Goal: Transaction & Acquisition: Purchase product/service

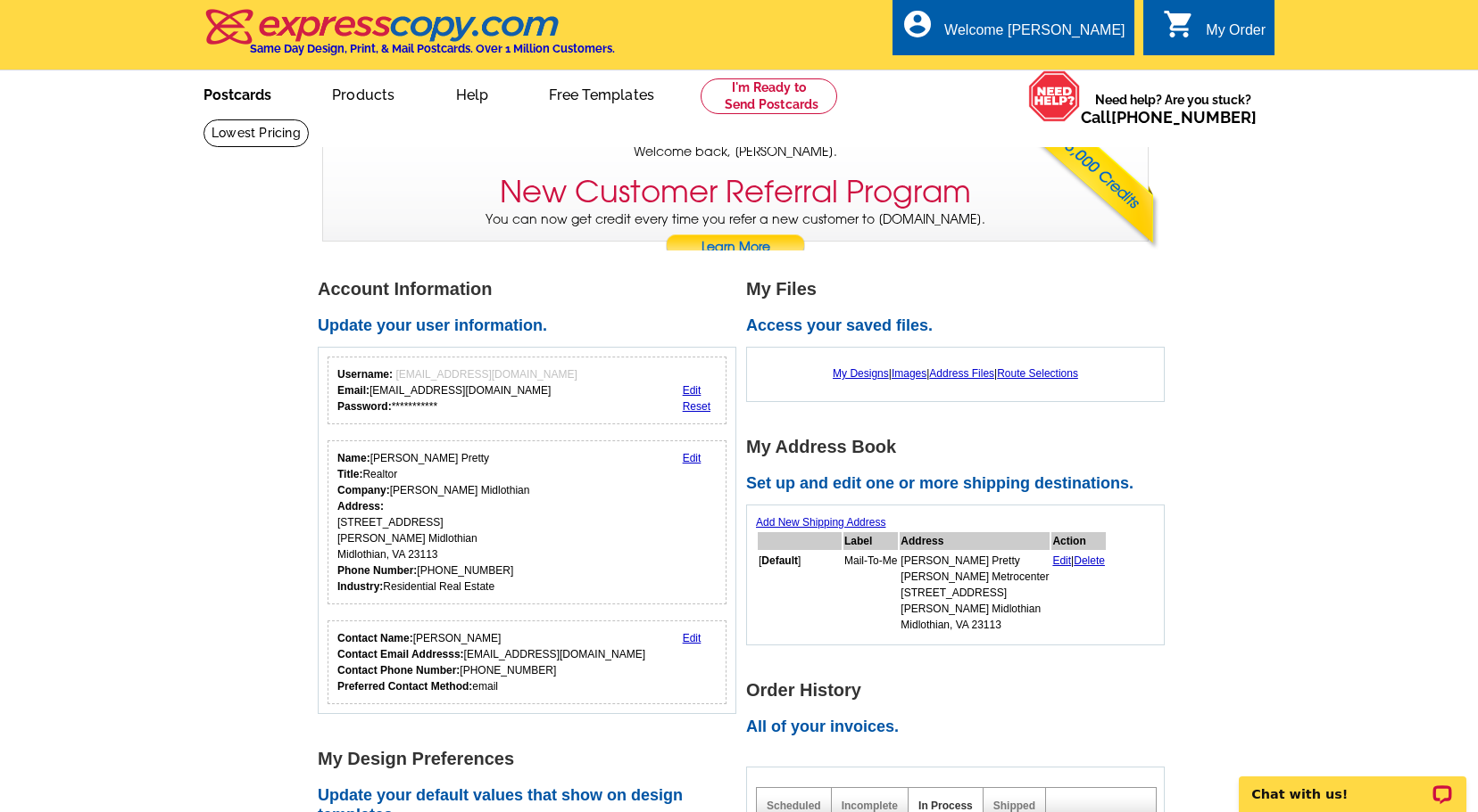
click at [256, 104] on link "Postcards" at bounding box center [237, 93] width 125 height 42
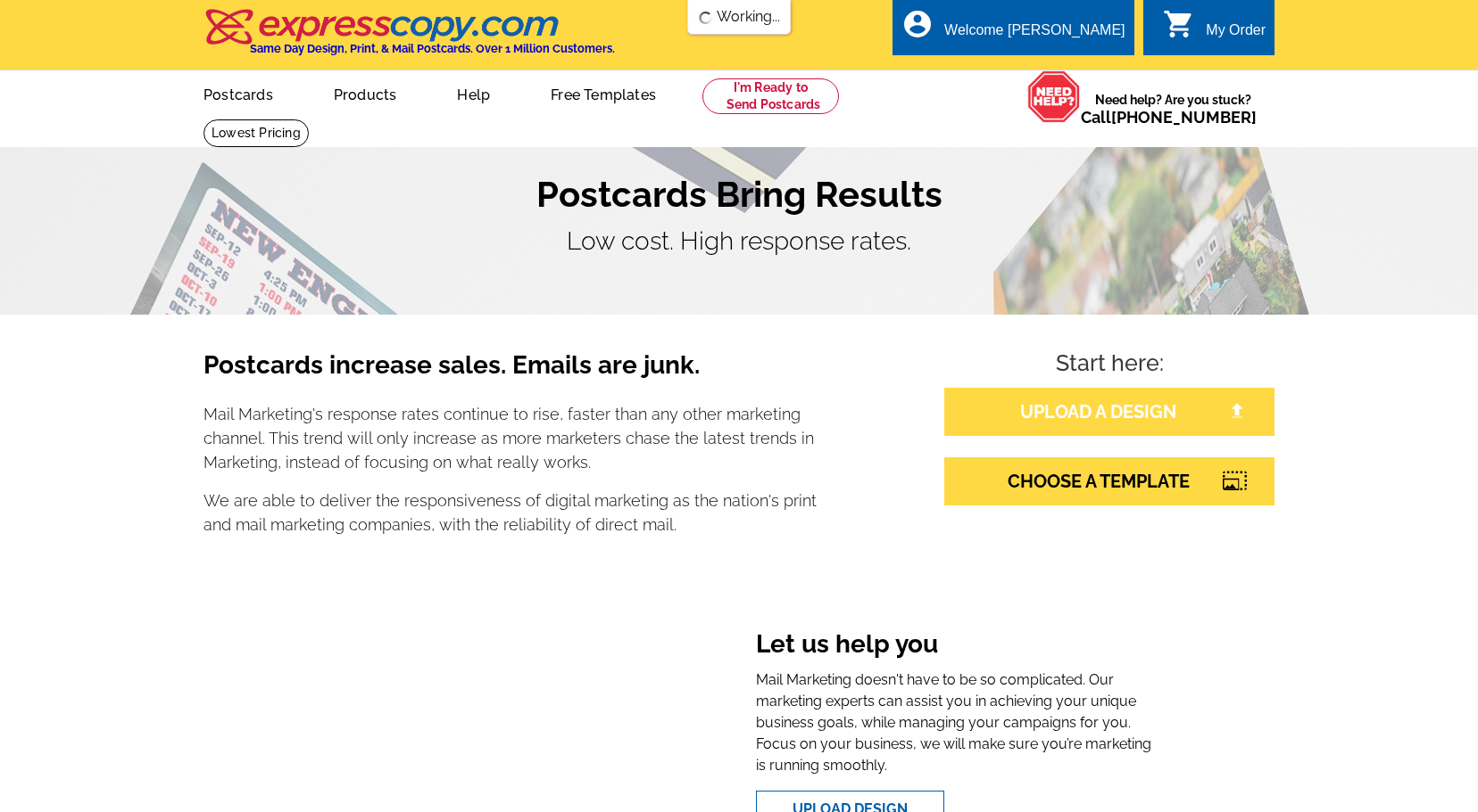
click at [1147, 411] on link "UPLOAD A DESIGN" at bounding box center [1109, 411] width 330 height 48
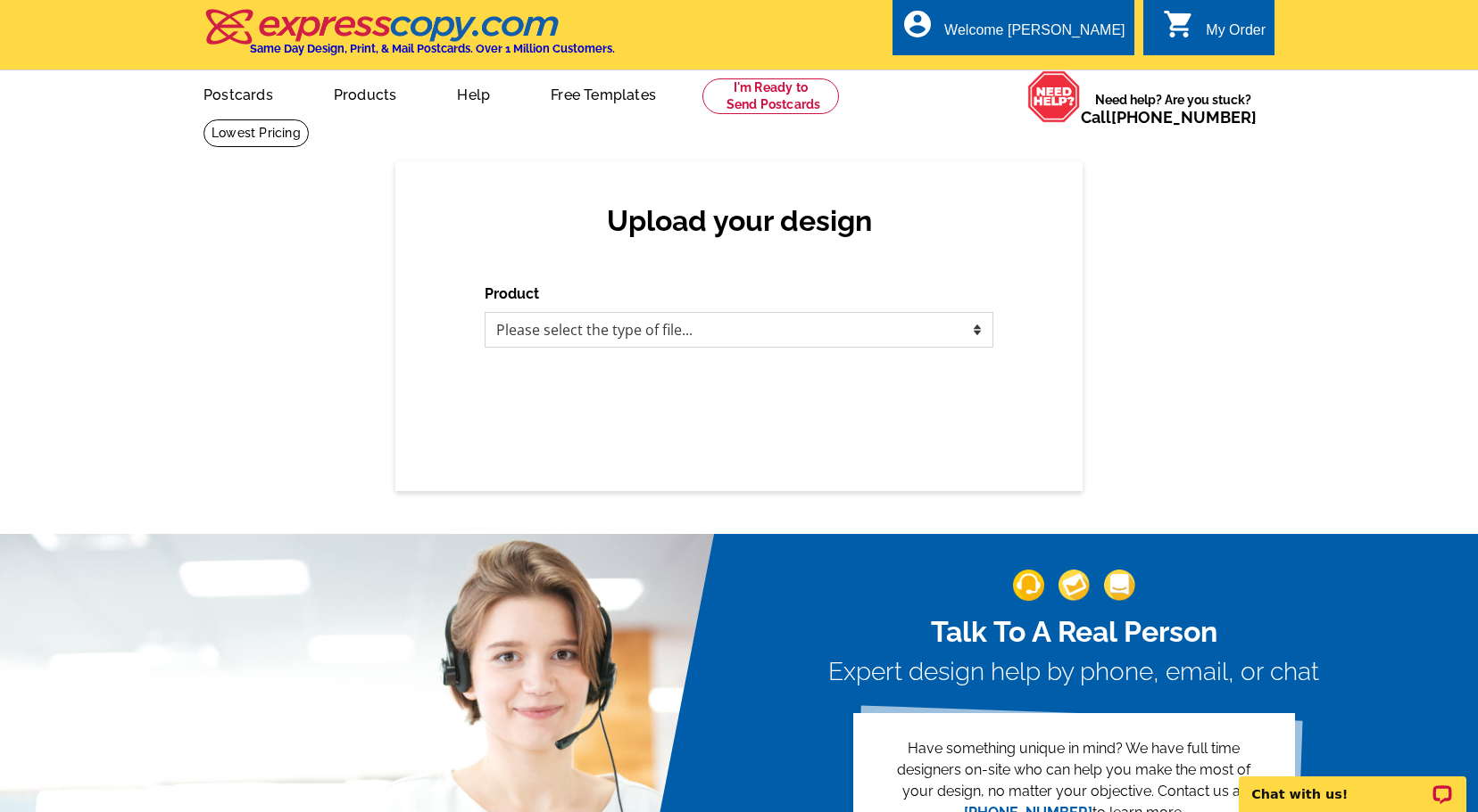
click at [976, 331] on select "Please select the type of file... Postcards Business Cards Letters and flyers G…" at bounding box center [739, 330] width 509 height 36
select select "1"
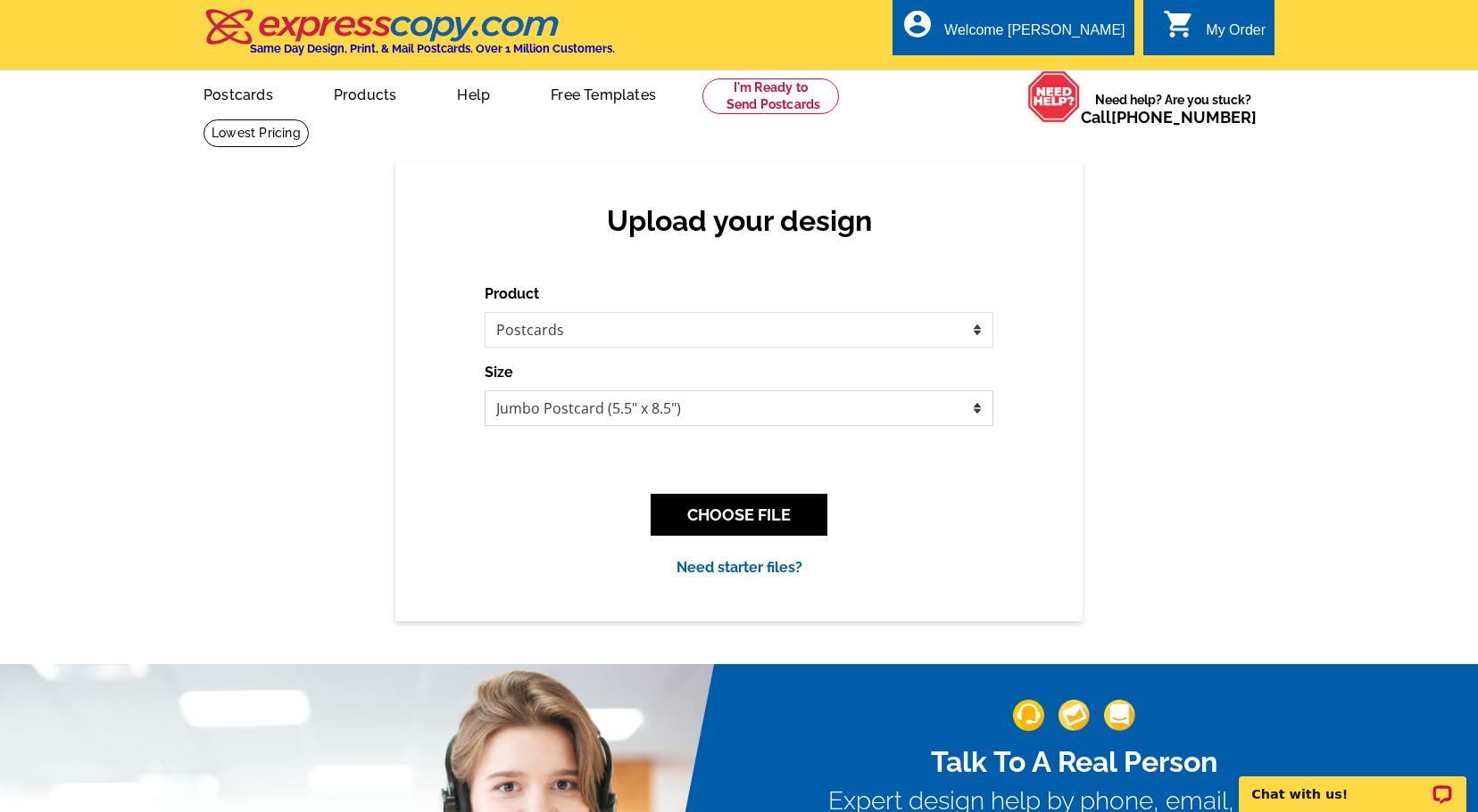
click at [981, 406] on select "Jumbo Postcard (5.5" x 8.5") Regular Postcard (4.25" x 5.6") Panoramic Postcard…" at bounding box center [739, 408] width 509 height 36
select select "3"
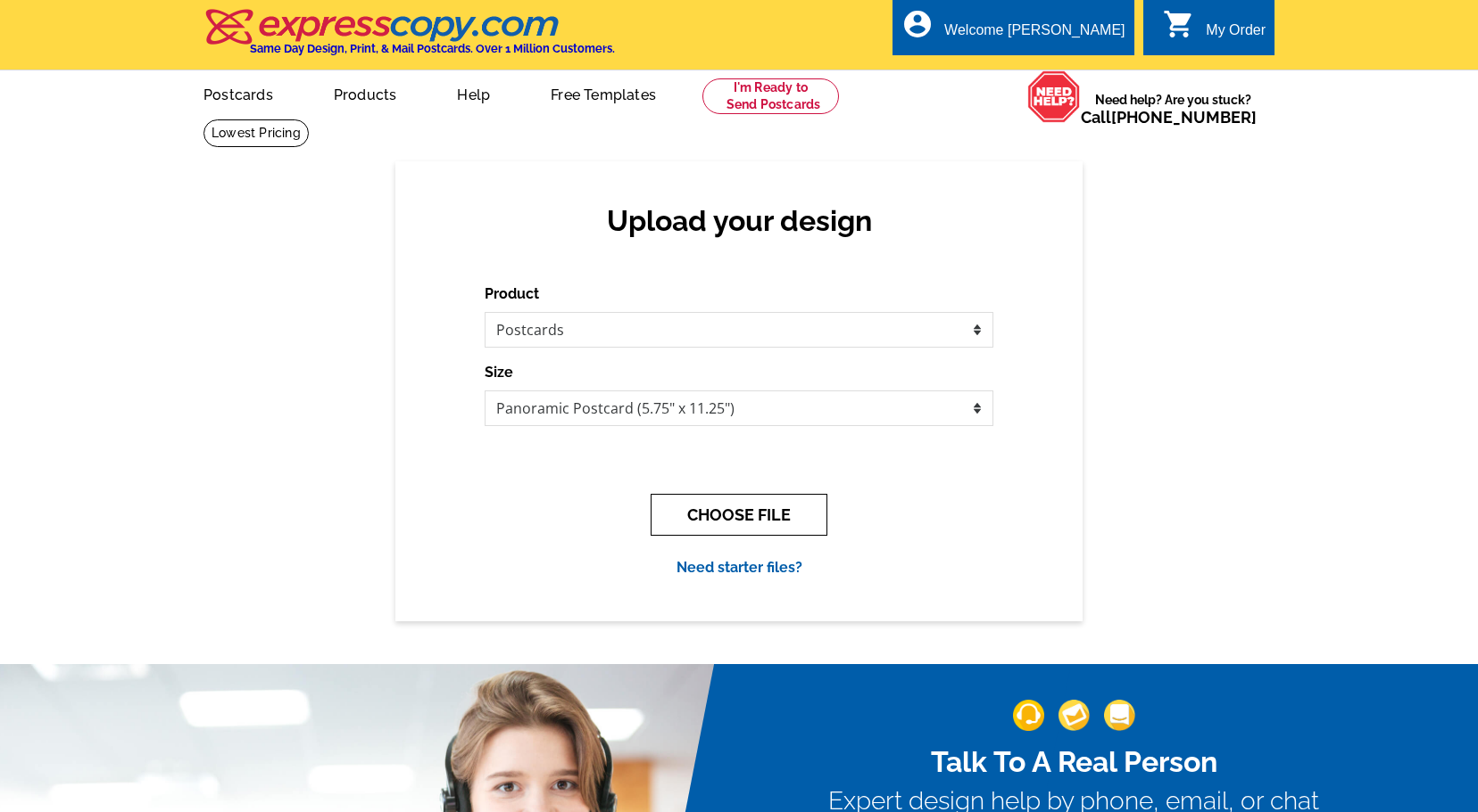
click at [748, 516] on button "CHOOSE FILE" at bounding box center [739, 514] width 176 height 42
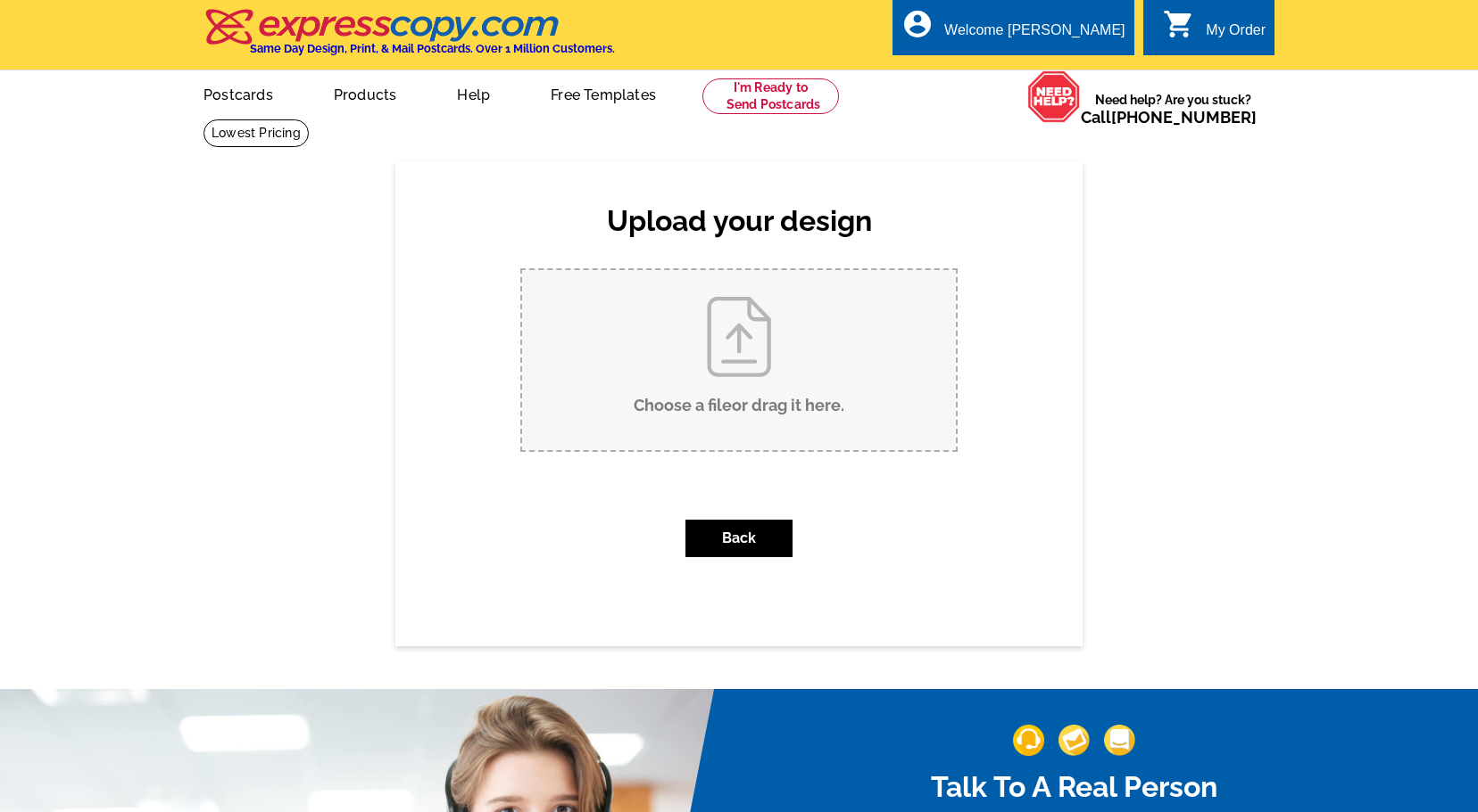
click at [740, 343] on input "Choose a file or drag it here ." at bounding box center [739, 360] width 433 height 180
type input "C:\fakepath\SL HOMEARAMA PANO PC FRONT.pdf"
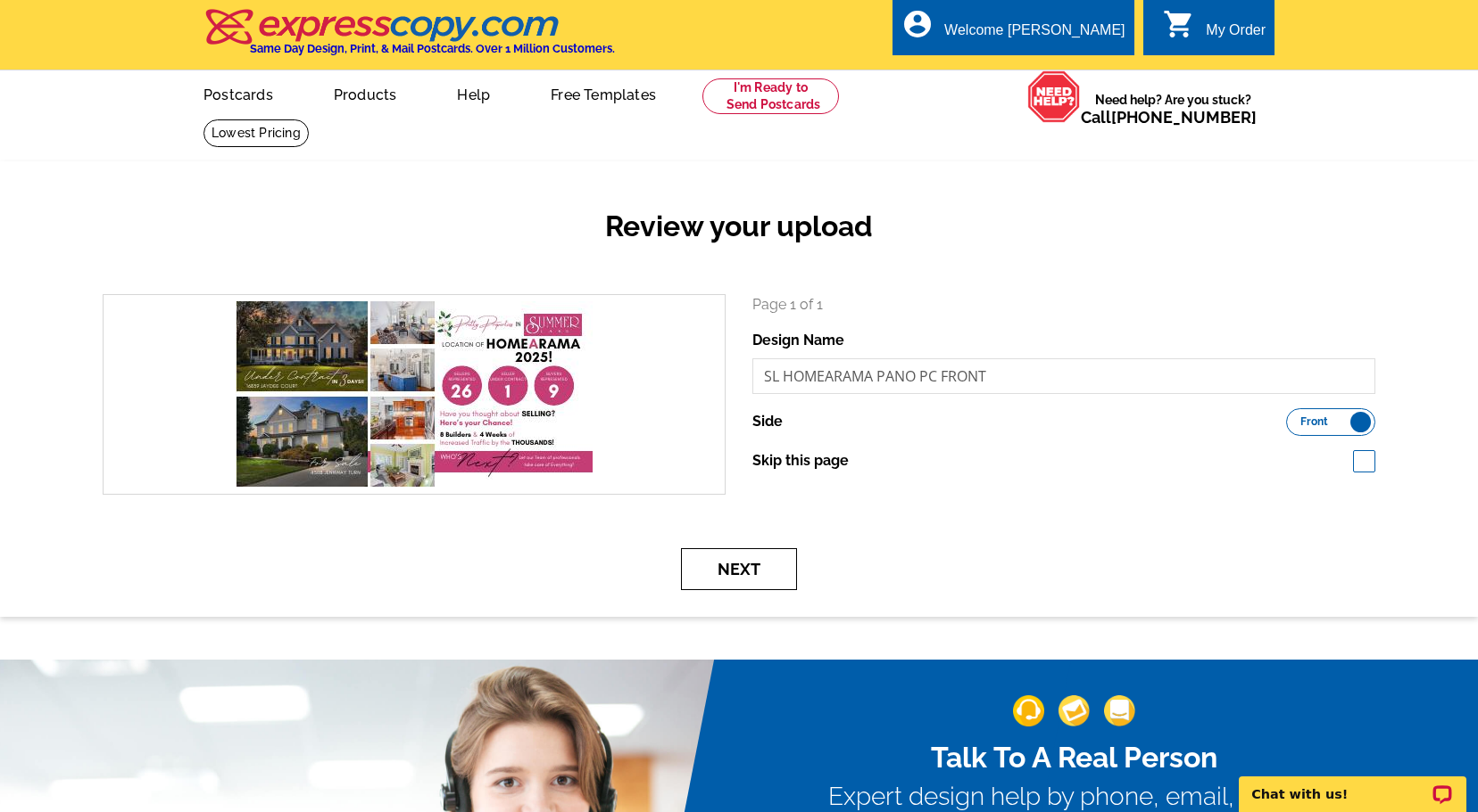
click at [731, 573] on button "Next" at bounding box center [739, 569] width 116 height 42
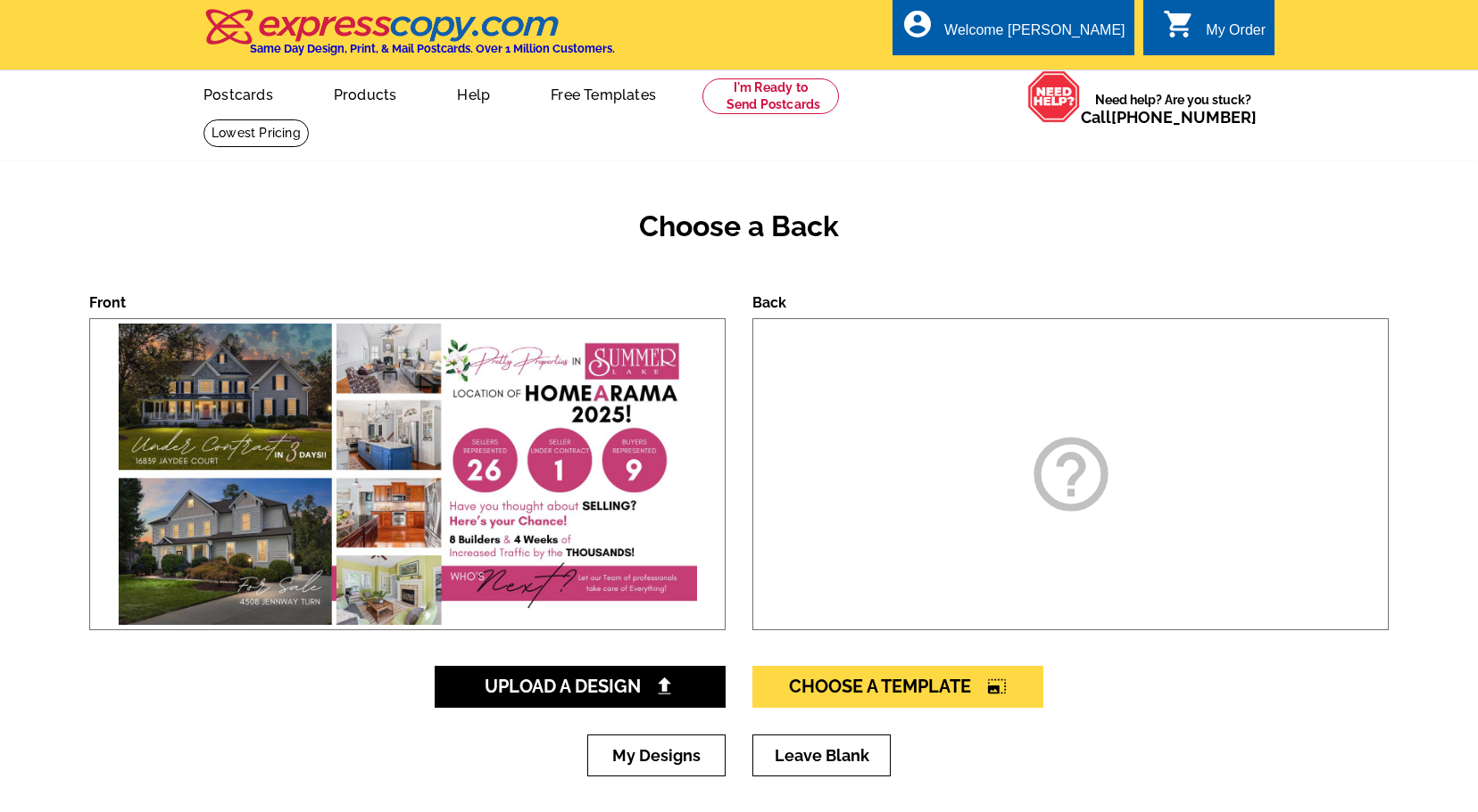
click at [1019, 558] on div "help_outline" at bounding box center [1069, 474] width 636 height 312
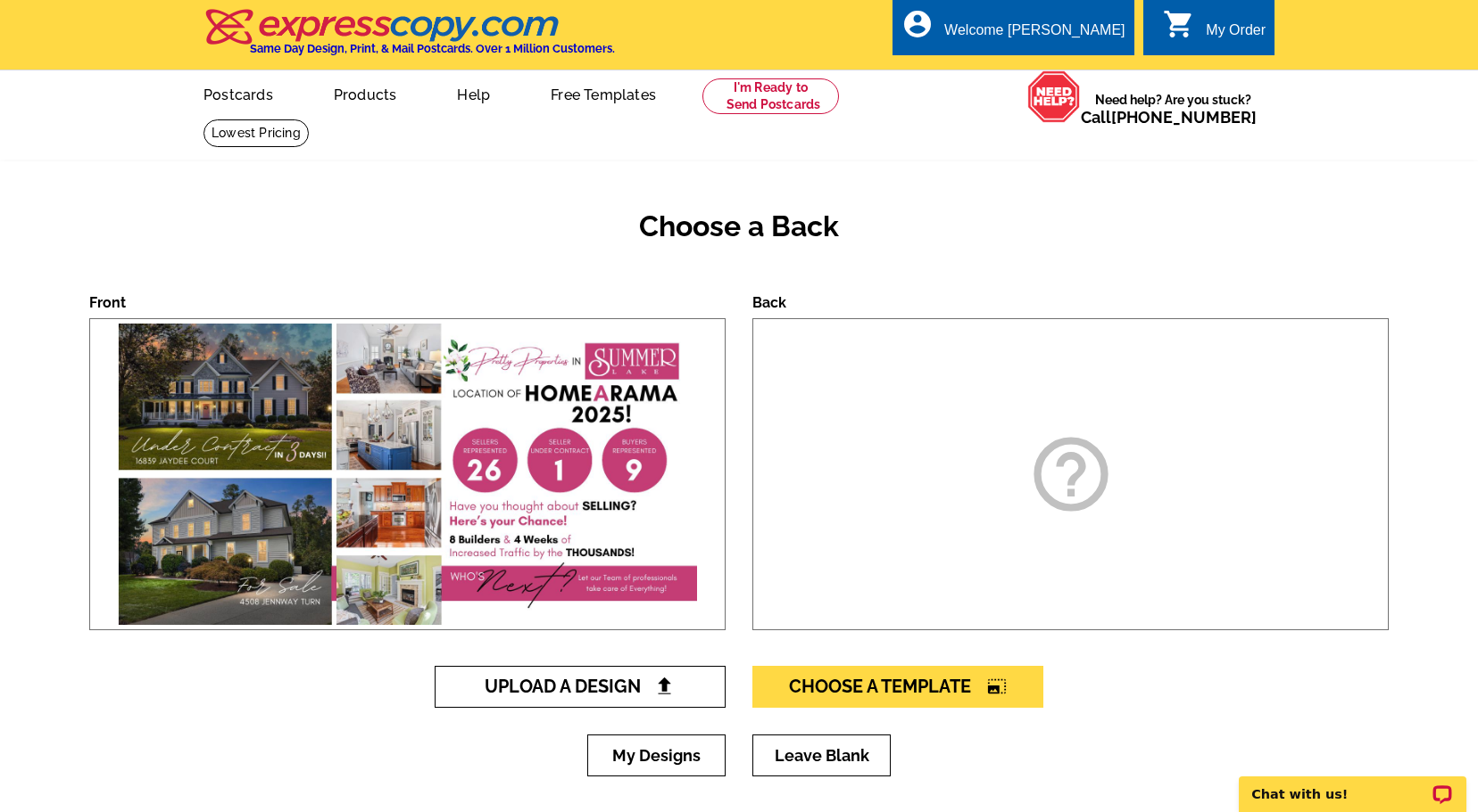
click at [606, 686] on span "Upload A Design" at bounding box center [580, 686] width 192 height 22
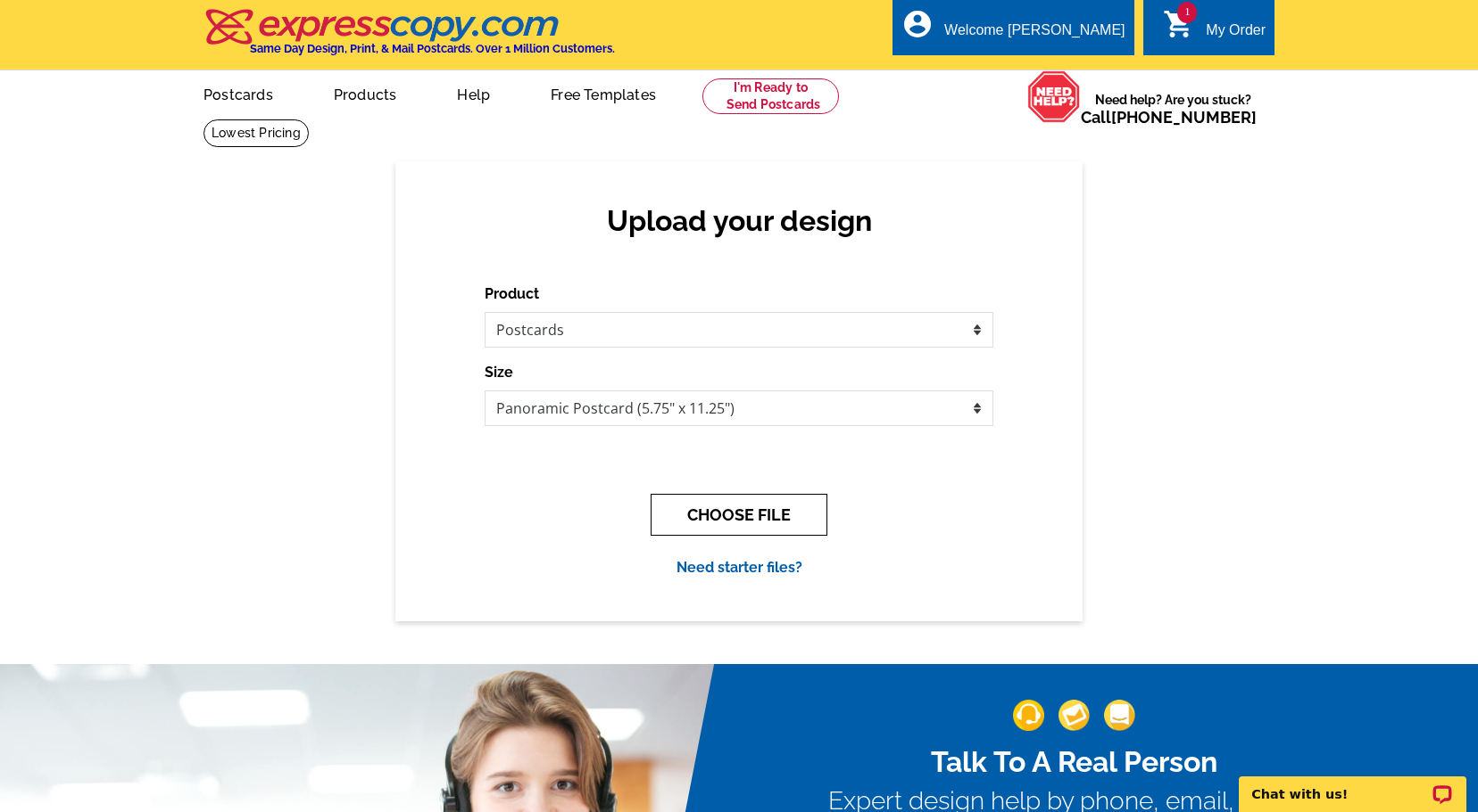
click at [762, 504] on button "CHOOSE FILE" at bounding box center [739, 514] width 176 height 42
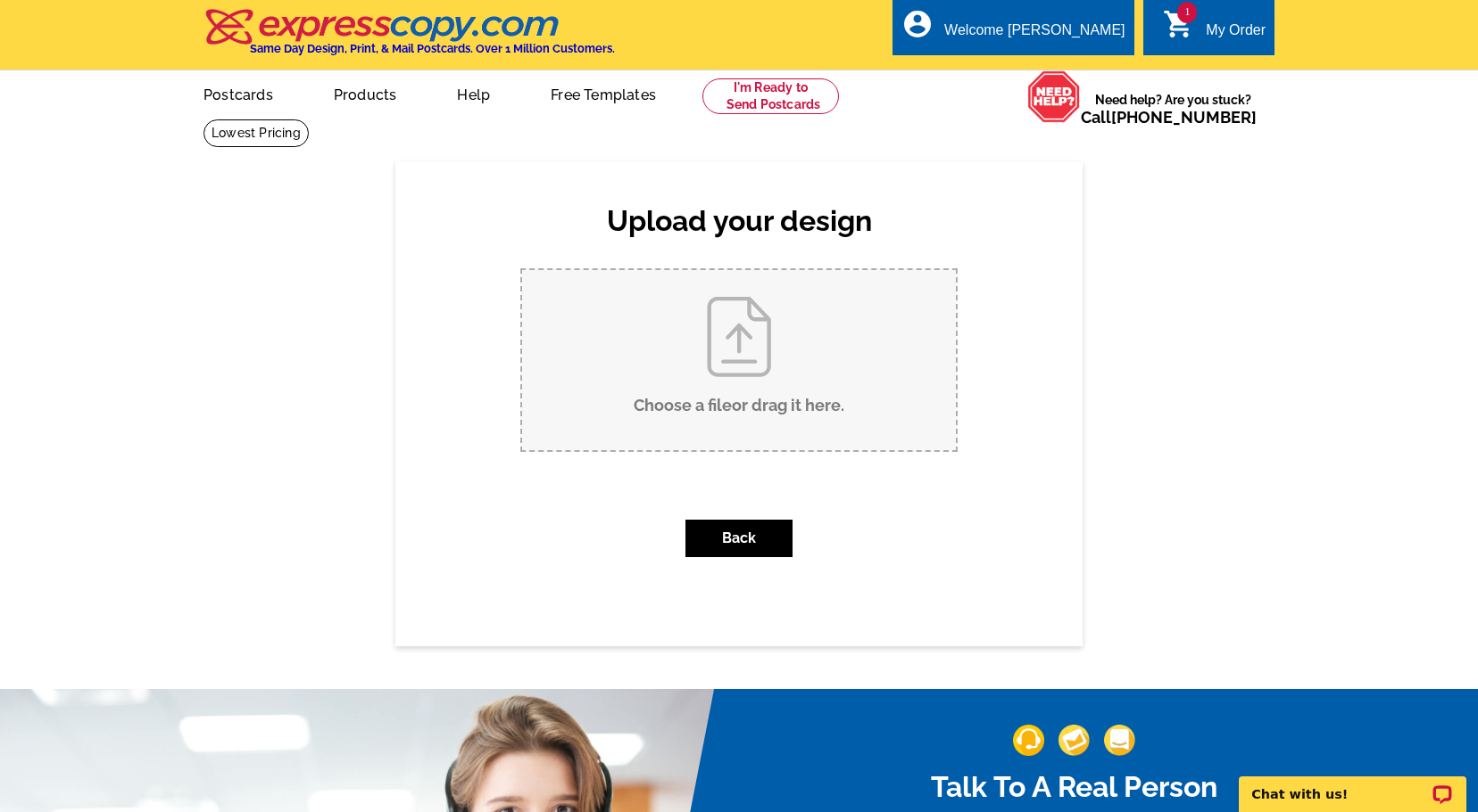
click at [761, 369] on input "Choose a file or drag it here ." at bounding box center [739, 360] width 433 height 180
type input "C:\fakepath\SL HOMEARAMA PANO PC BACK.pdf"
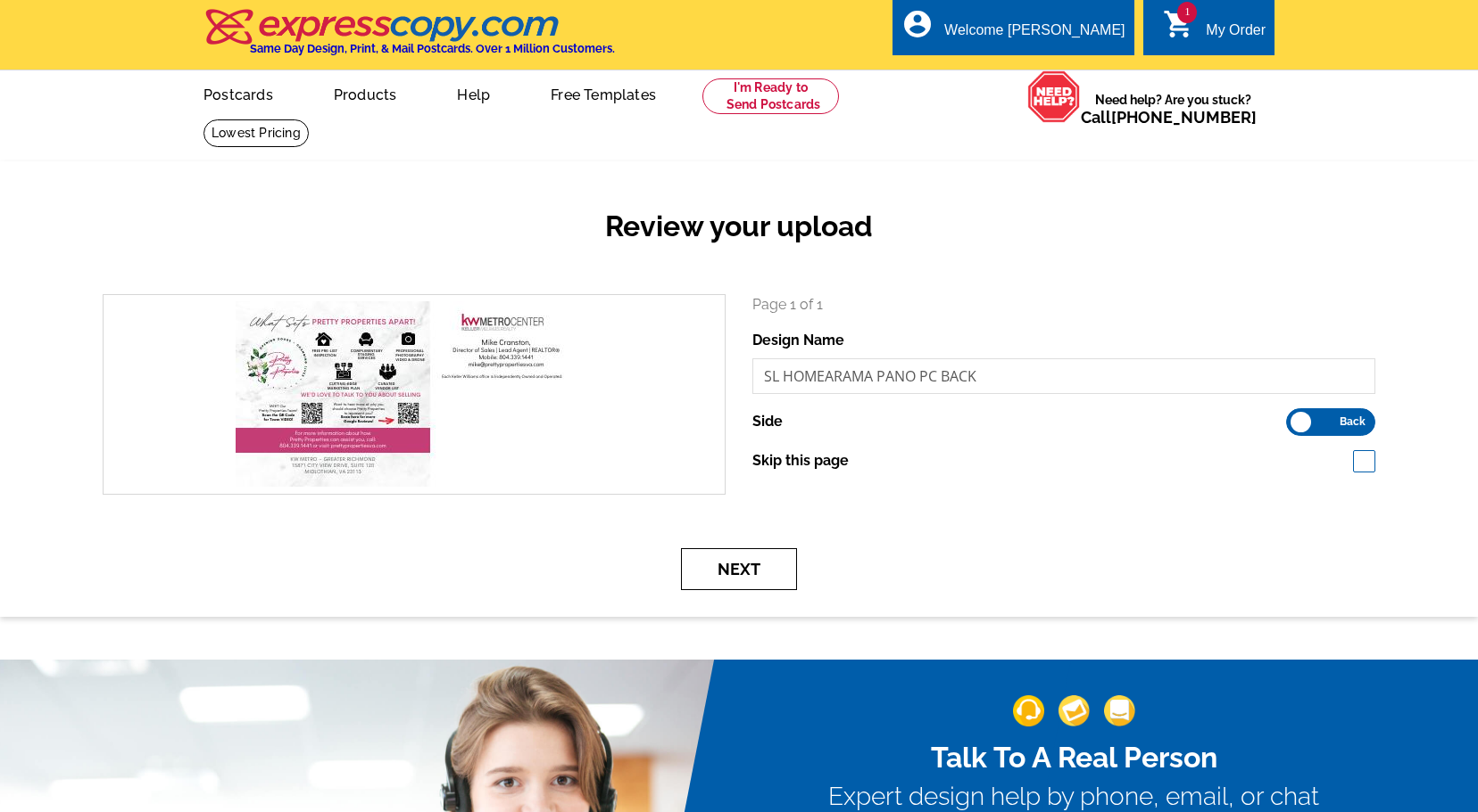
click at [739, 564] on button "Next" at bounding box center [739, 569] width 116 height 42
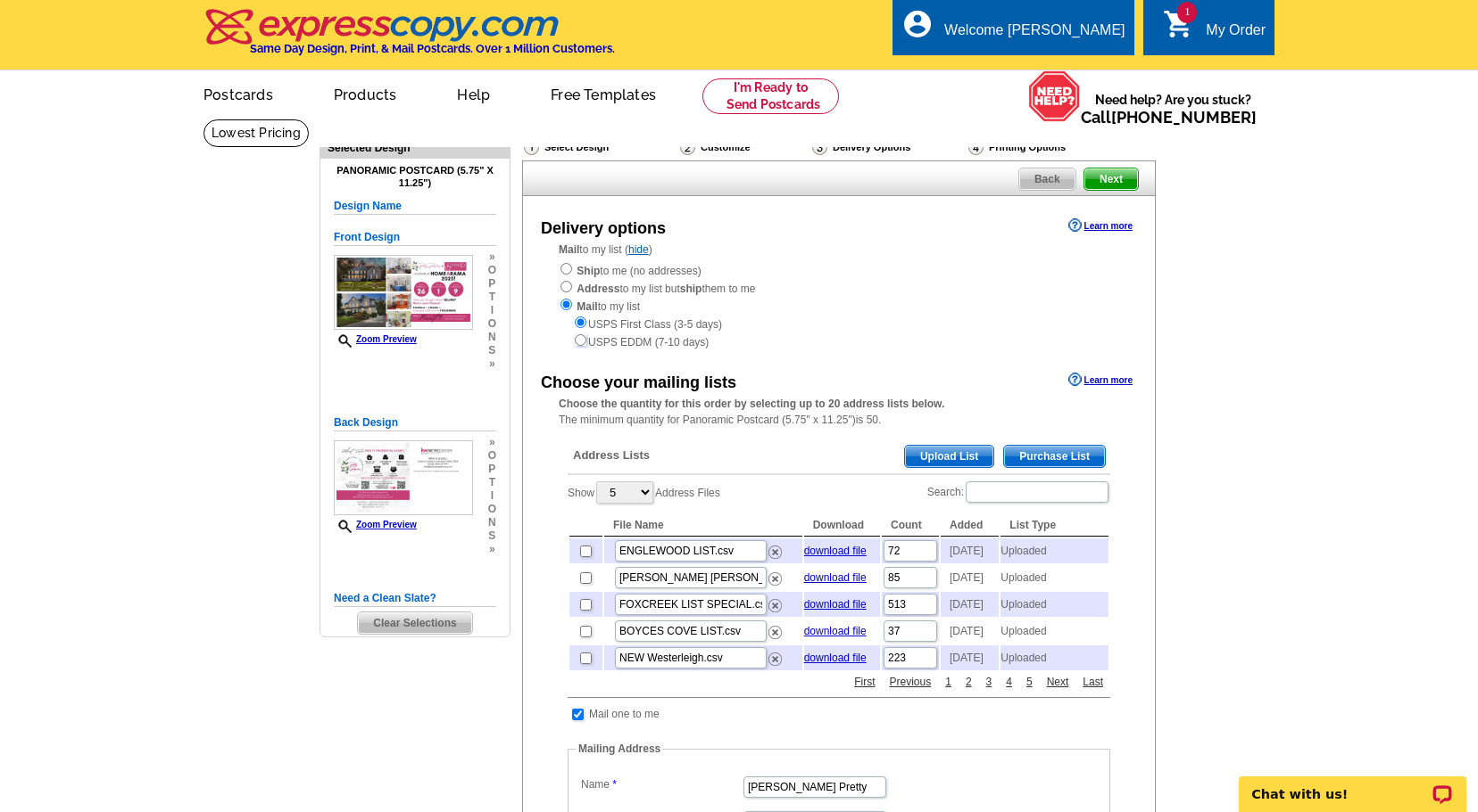
click at [579, 343] on input "radio" at bounding box center [580, 340] width 11 height 11
radio input "true"
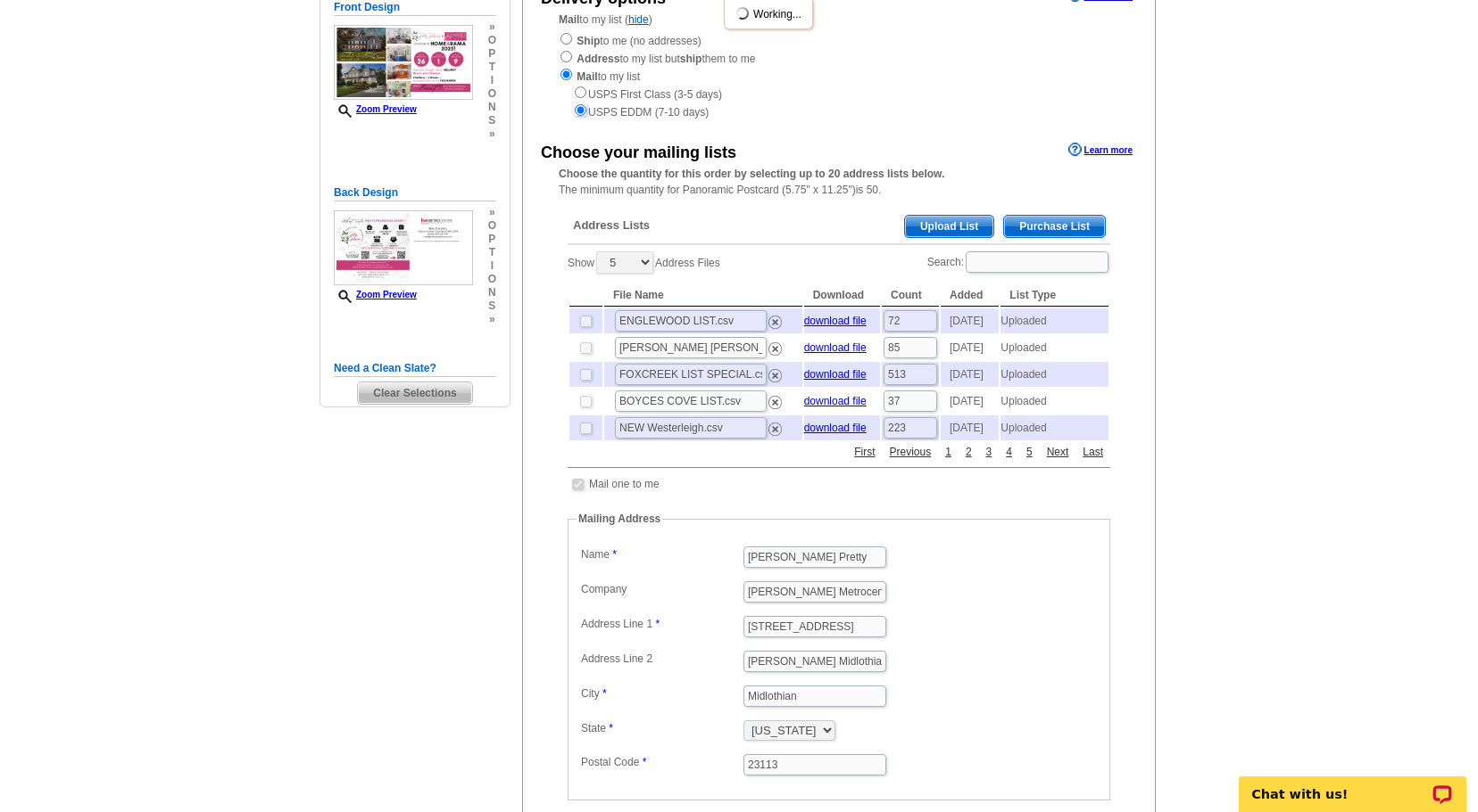
scroll to position [240, 0]
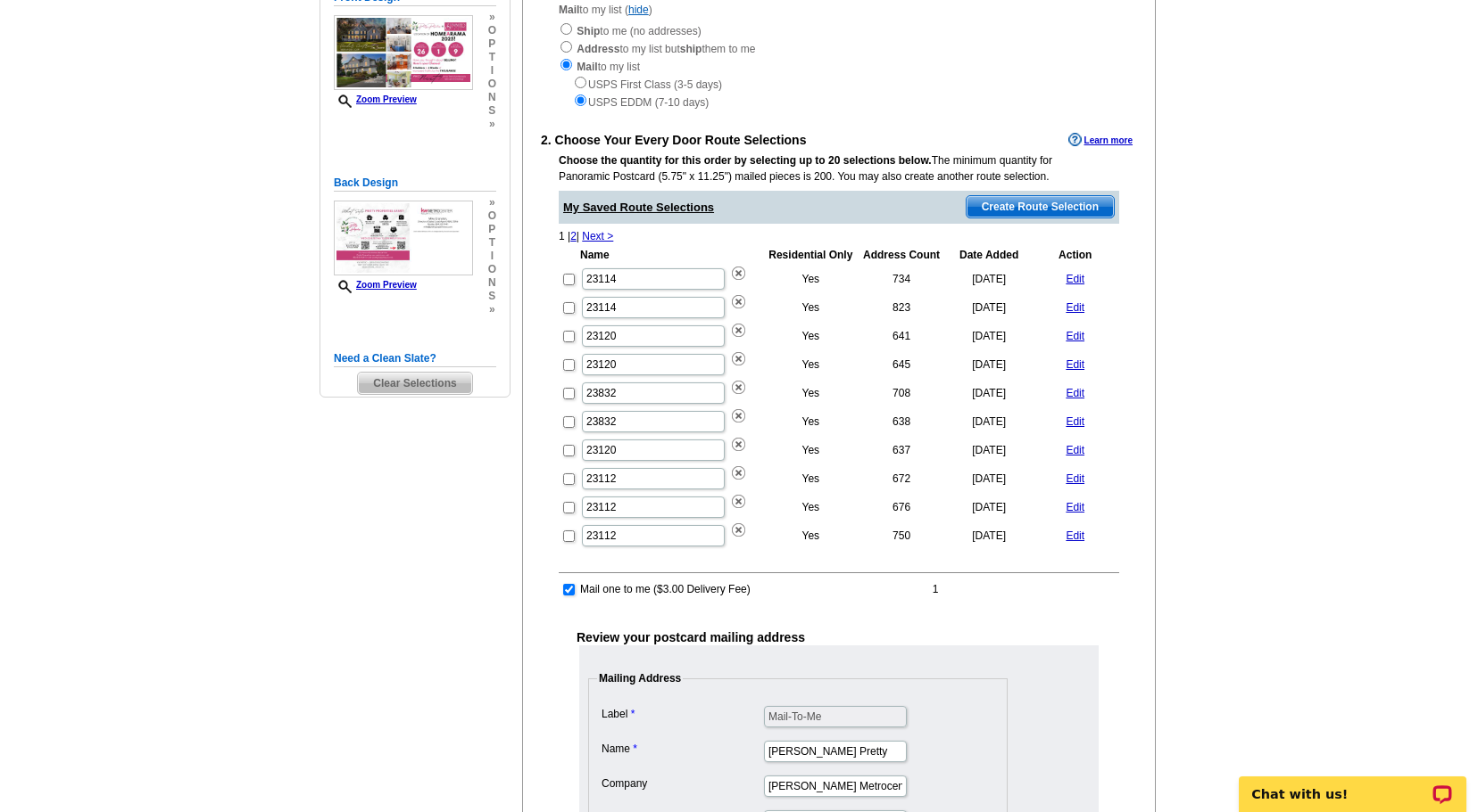
click at [1018, 203] on span "Create Route Selection" at bounding box center [1039, 207] width 147 height 22
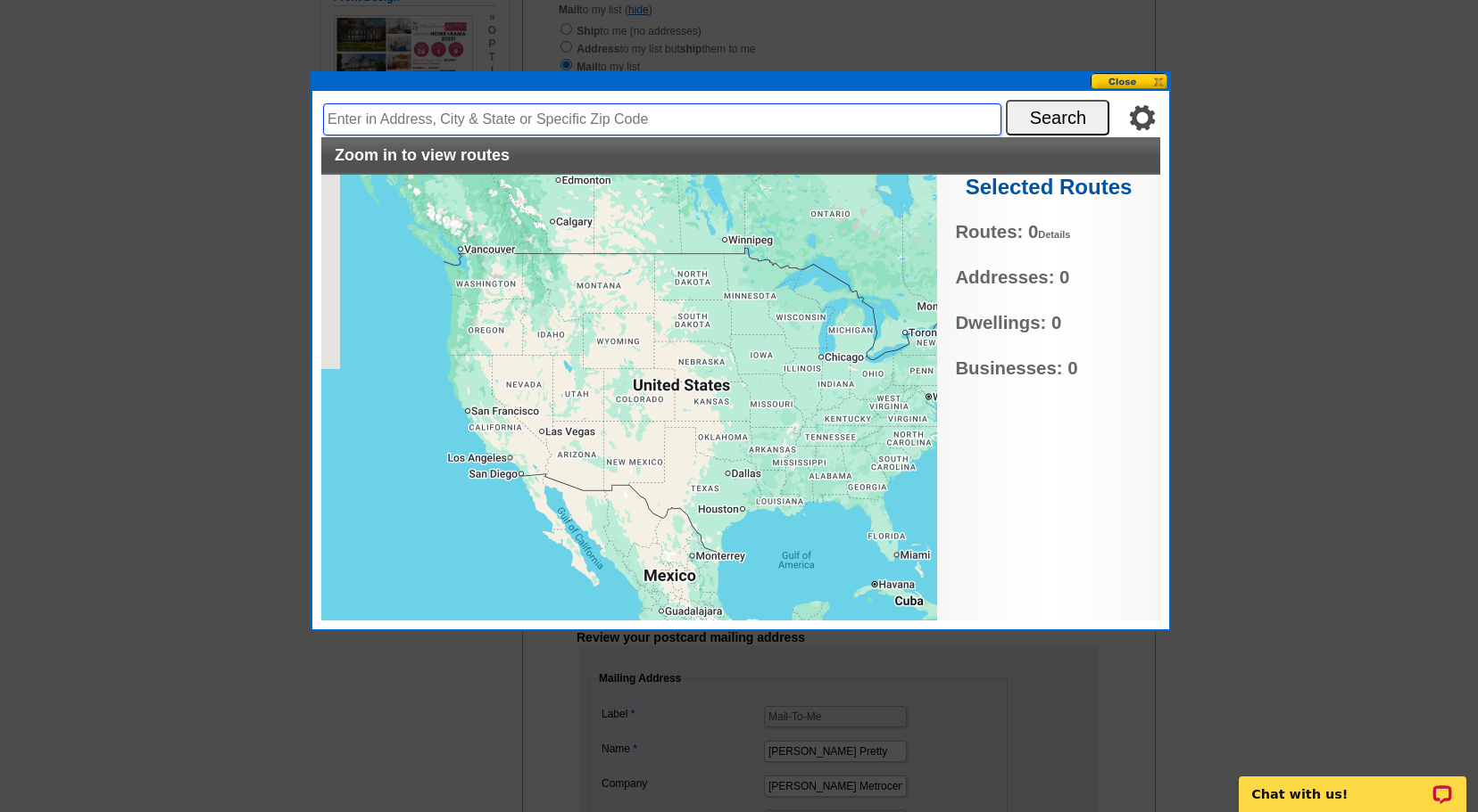
click at [439, 119] on input "text" at bounding box center [662, 119] width 678 height 32
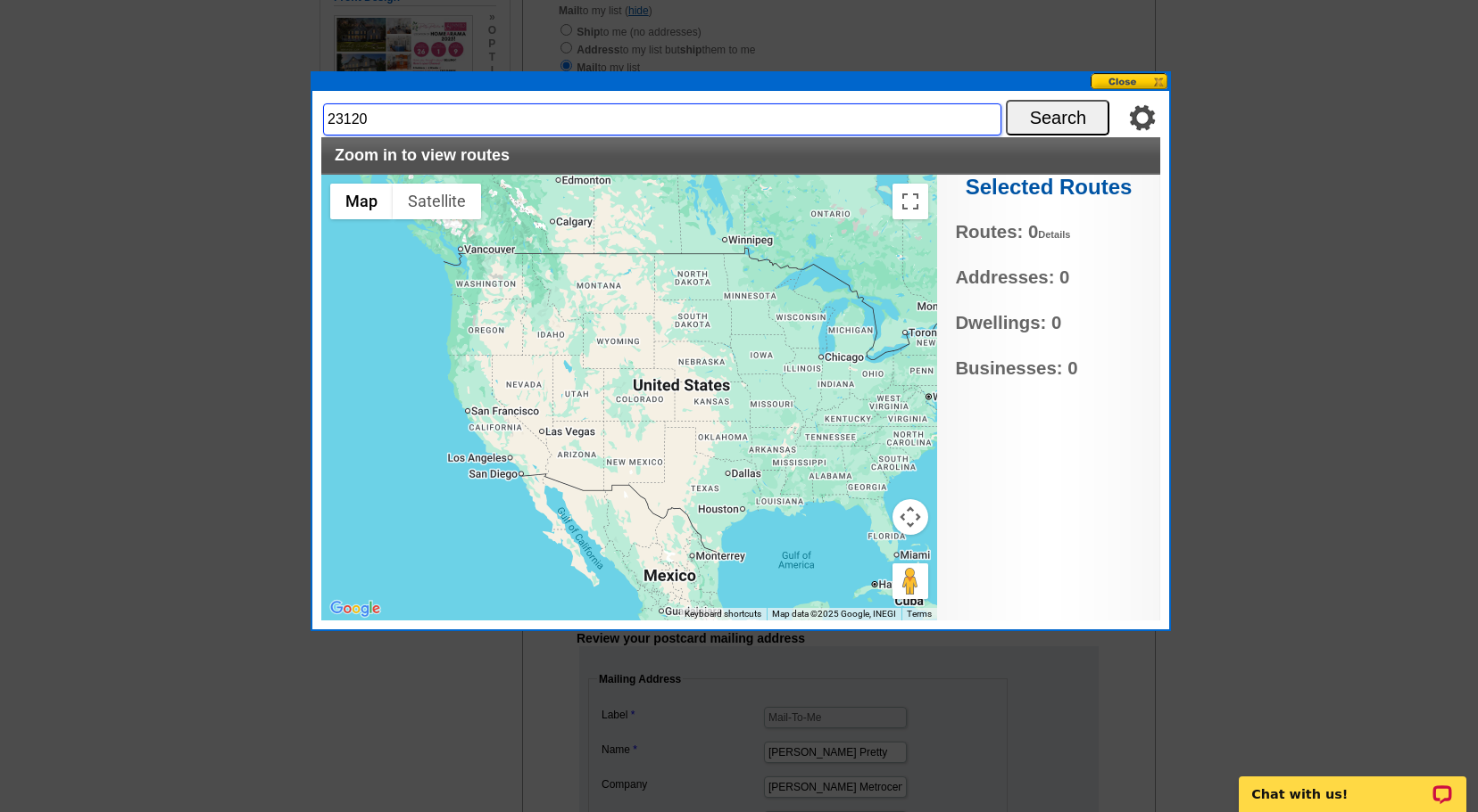
type input "23120"
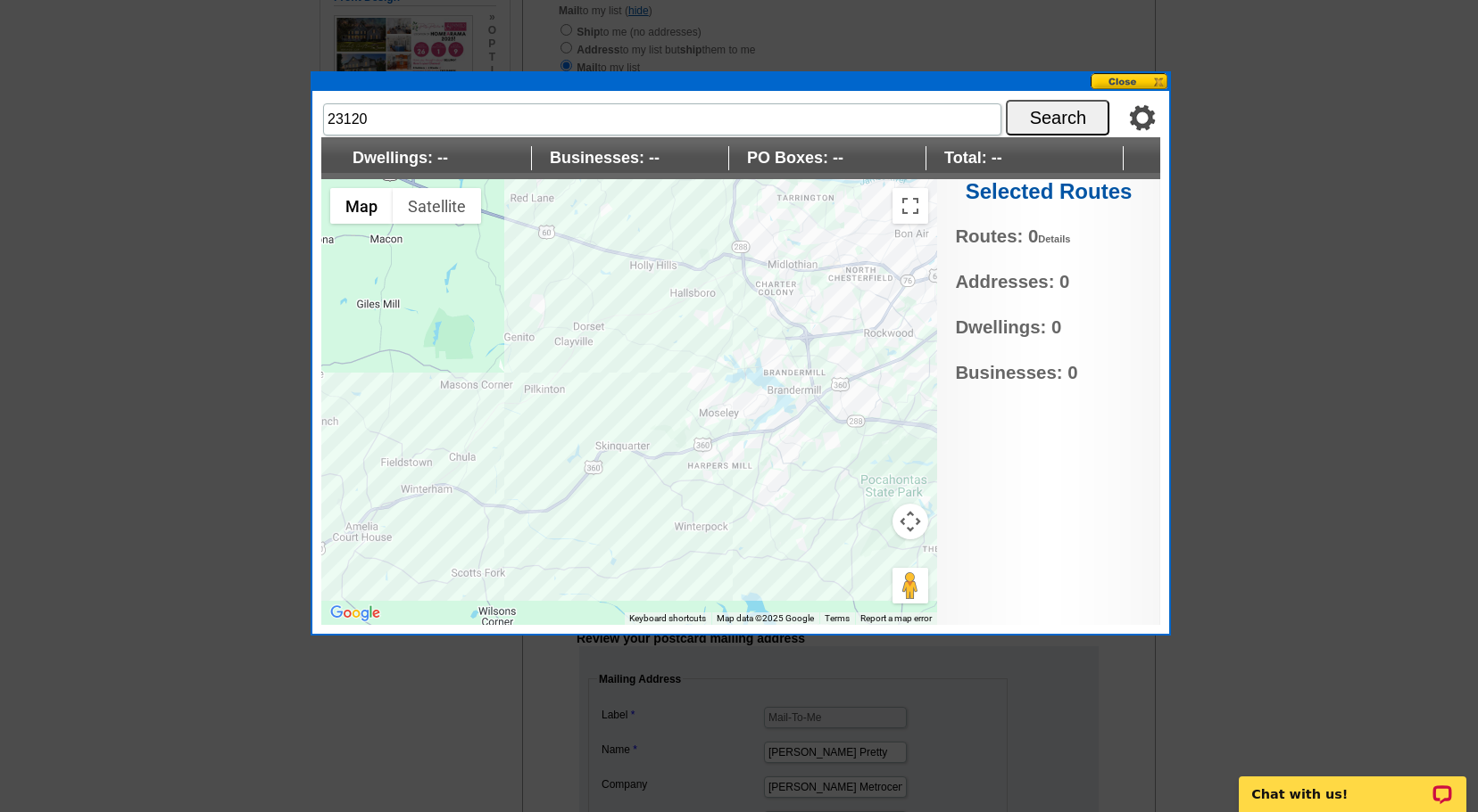
click at [784, 485] on div at bounding box center [629, 402] width 615 height 446
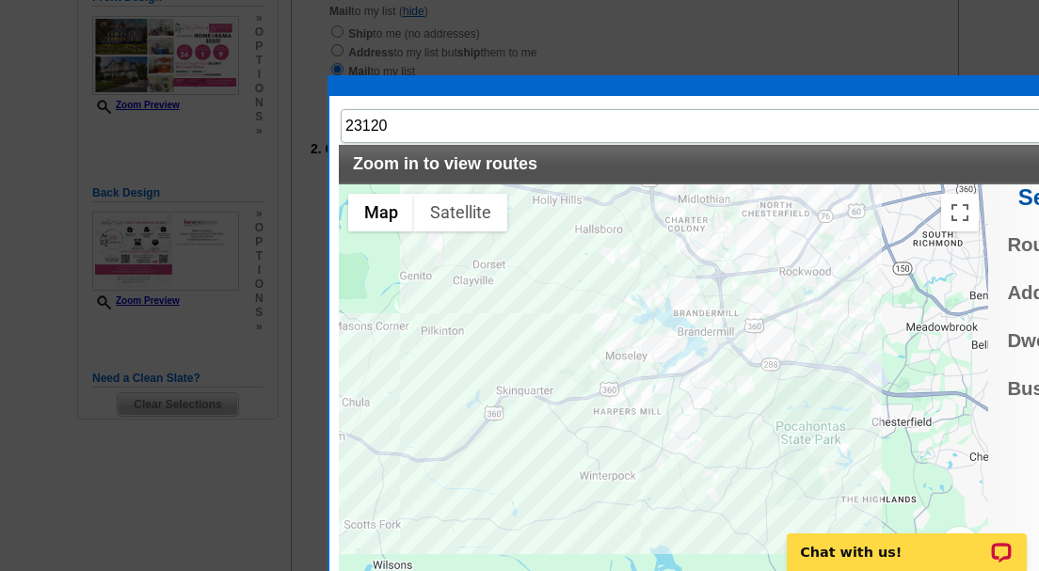
drag, startPoint x: 681, startPoint y: 403, endPoint x: 548, endPoint y: 320, distance: 157.2
click at [548, 320] on div at bounding box center [663, 419] width 649 height 471
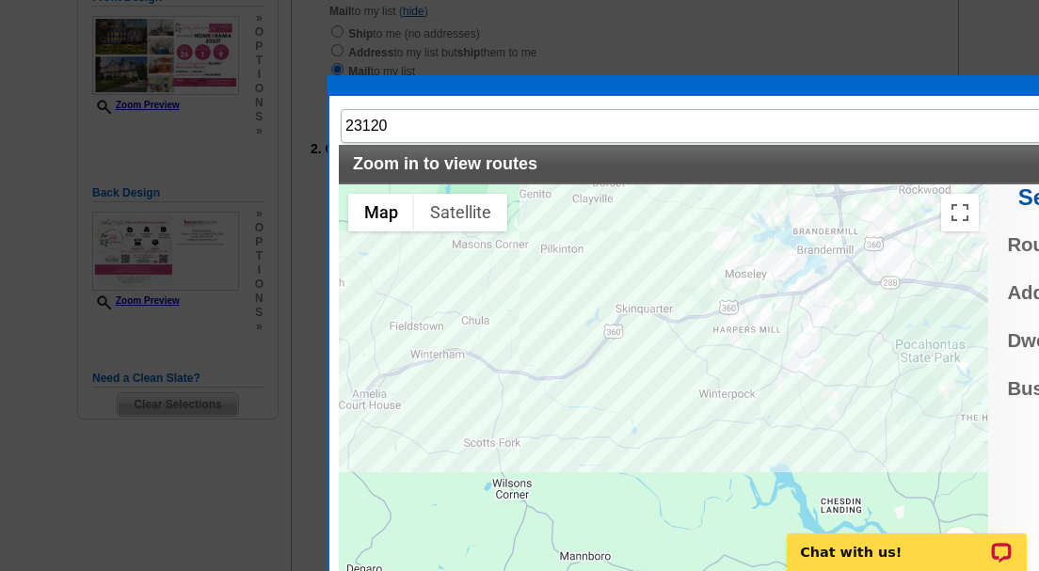
drag, startPoint x: 555, startPoint y: 501, endPoint x: 674, endPoint y: 413, distance: 147.4
click at [674, 413] on div at bounding box center [663, 419] width 649 height 471
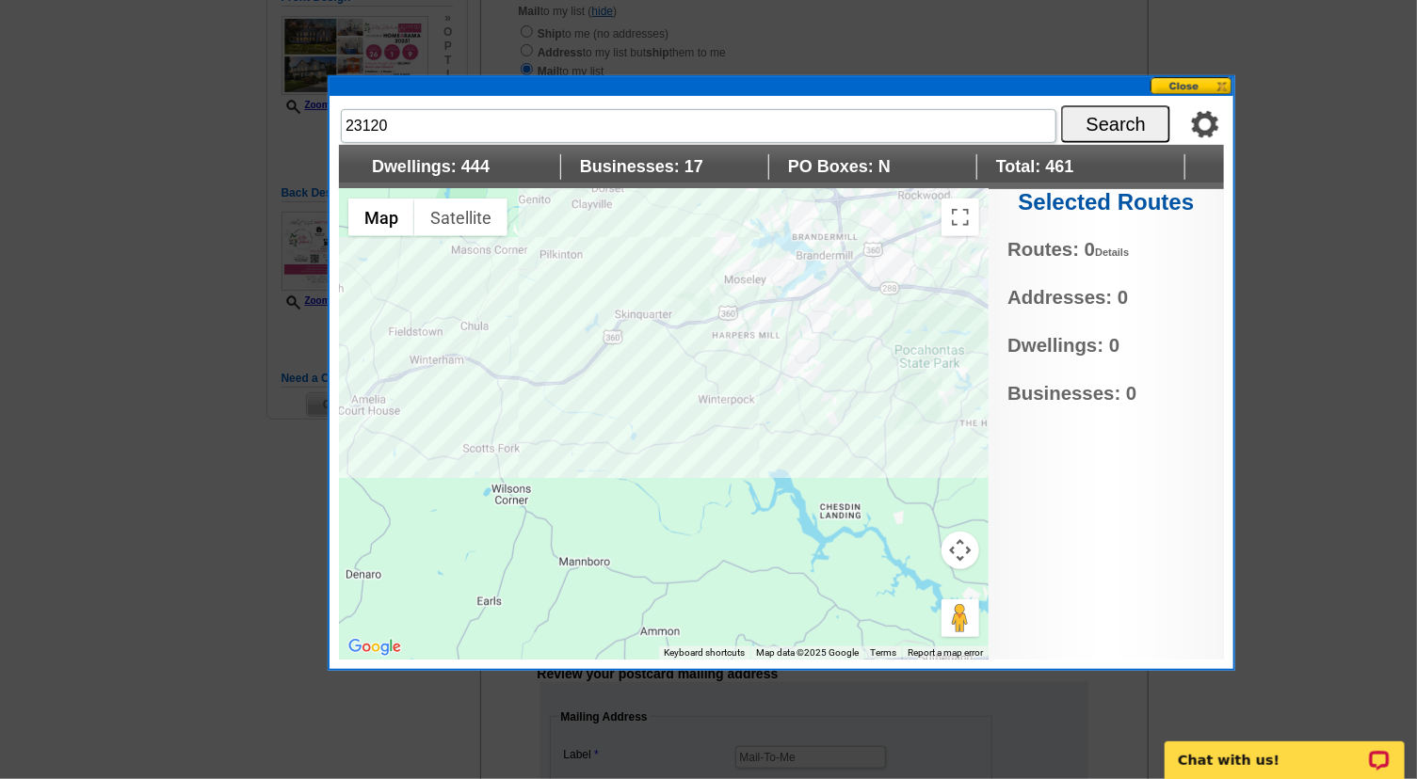
click at [617, 295] on div at bounding box center [663, 424] width 649 height 471
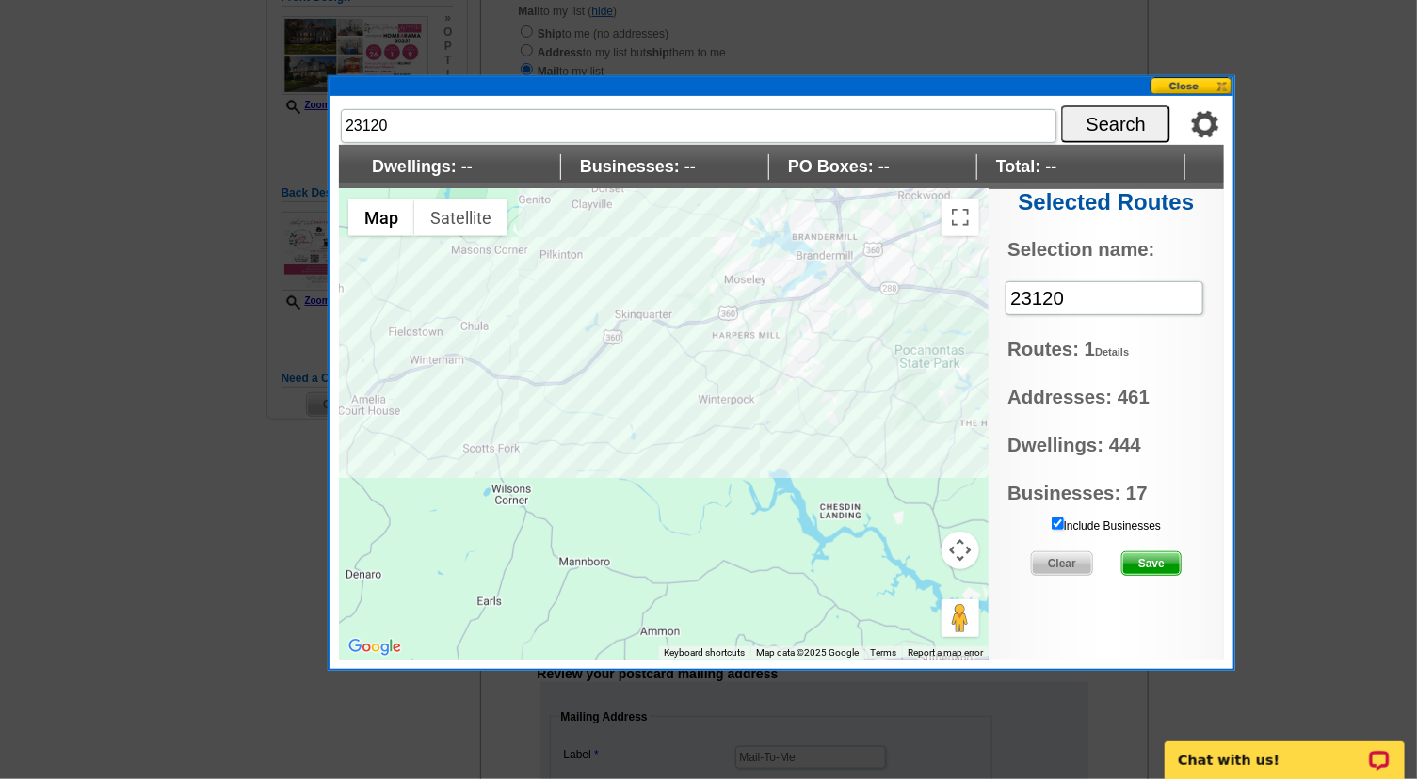
click at [961, 545] on button "Map camera controls" at bounding box center [960, 551] width 38 height 38
click at [914, 497] on button "Zoom in" at bounding box center [913, 504] width 38 height 38
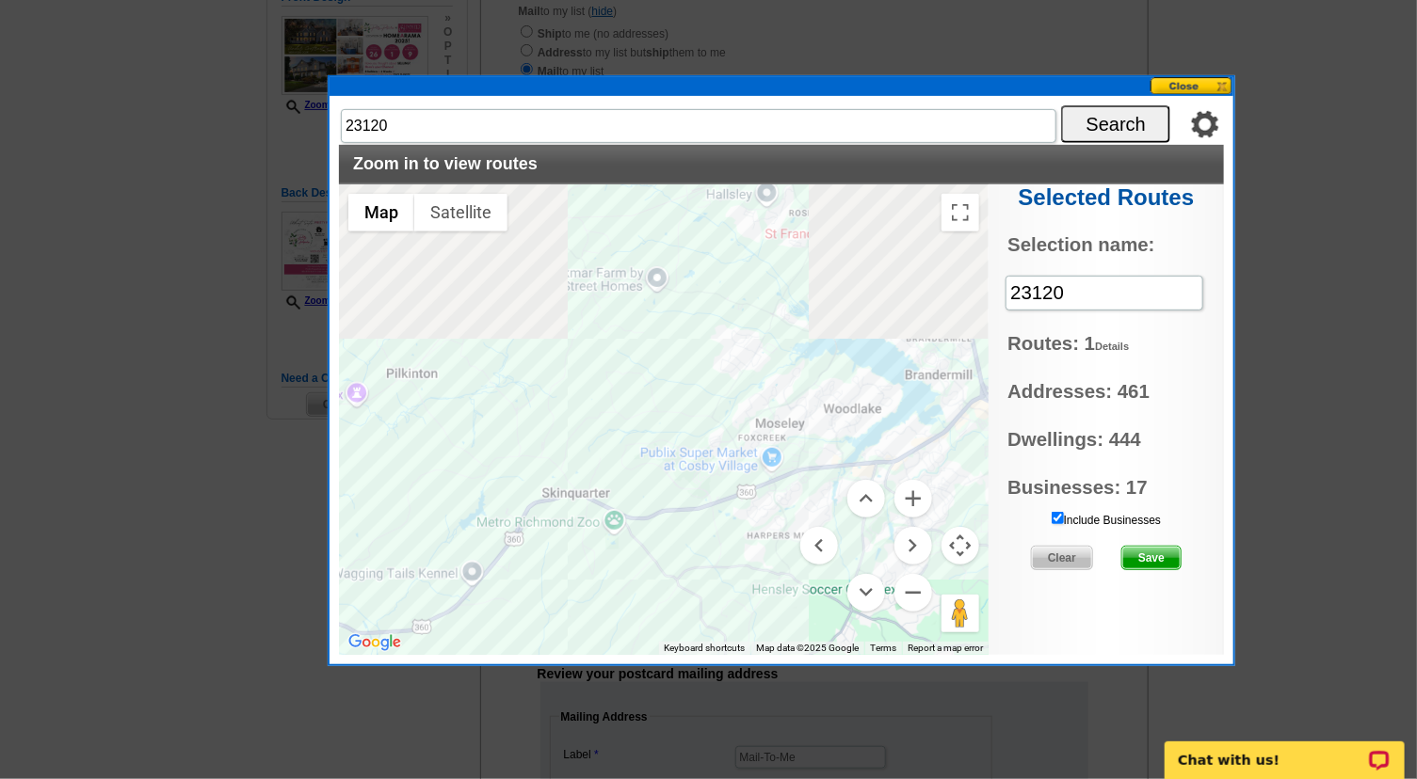
drag, startPoint x: 817, startPoint y: 336, endPoint x: 770, endPoint y: 632, distance: 299.3
click at [770, 632] on div at bounding box center [663, 419] width 649 height 471
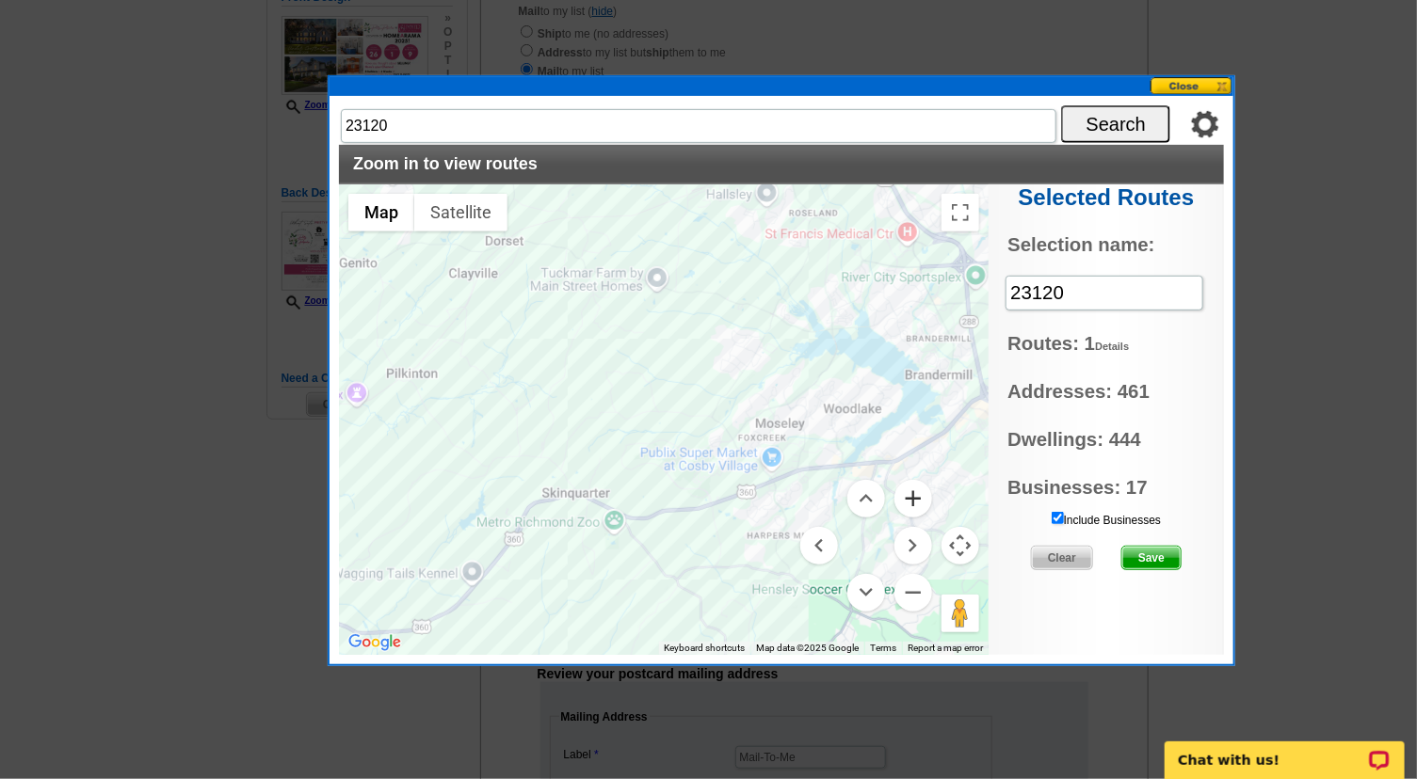
click at [912, 502] on button "Zoom in" at bounding box center [913, 499] width 38 height 38
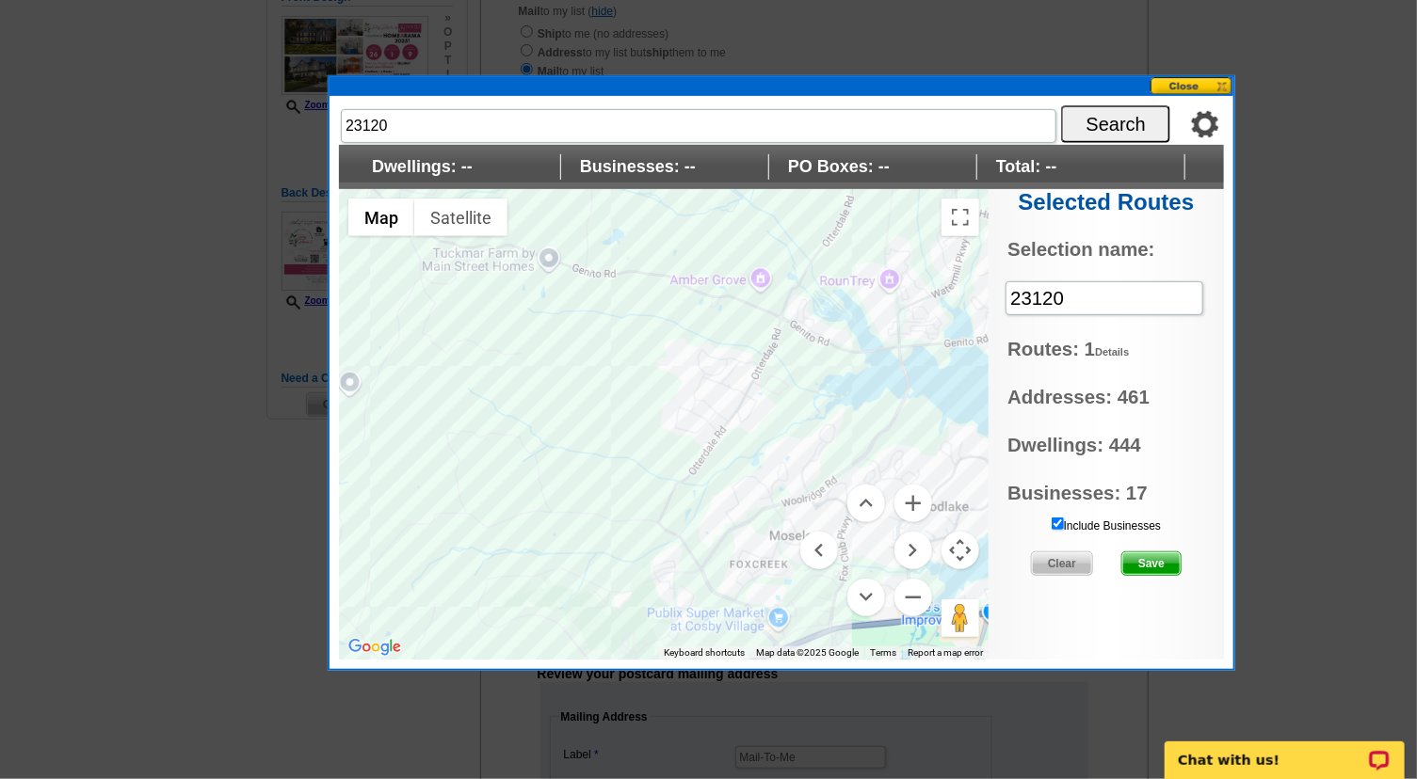
drag, startPoint x: 741, startPoint y: 343, endPoint x: 636, endPoint y: 445, distance: 146.4
click at [636, 445] on div at bounding box center [663, 424] width 649 height 471
click at [905, 507] on button "Zoom in" at bounding box center [913, 504] width 38 height 38
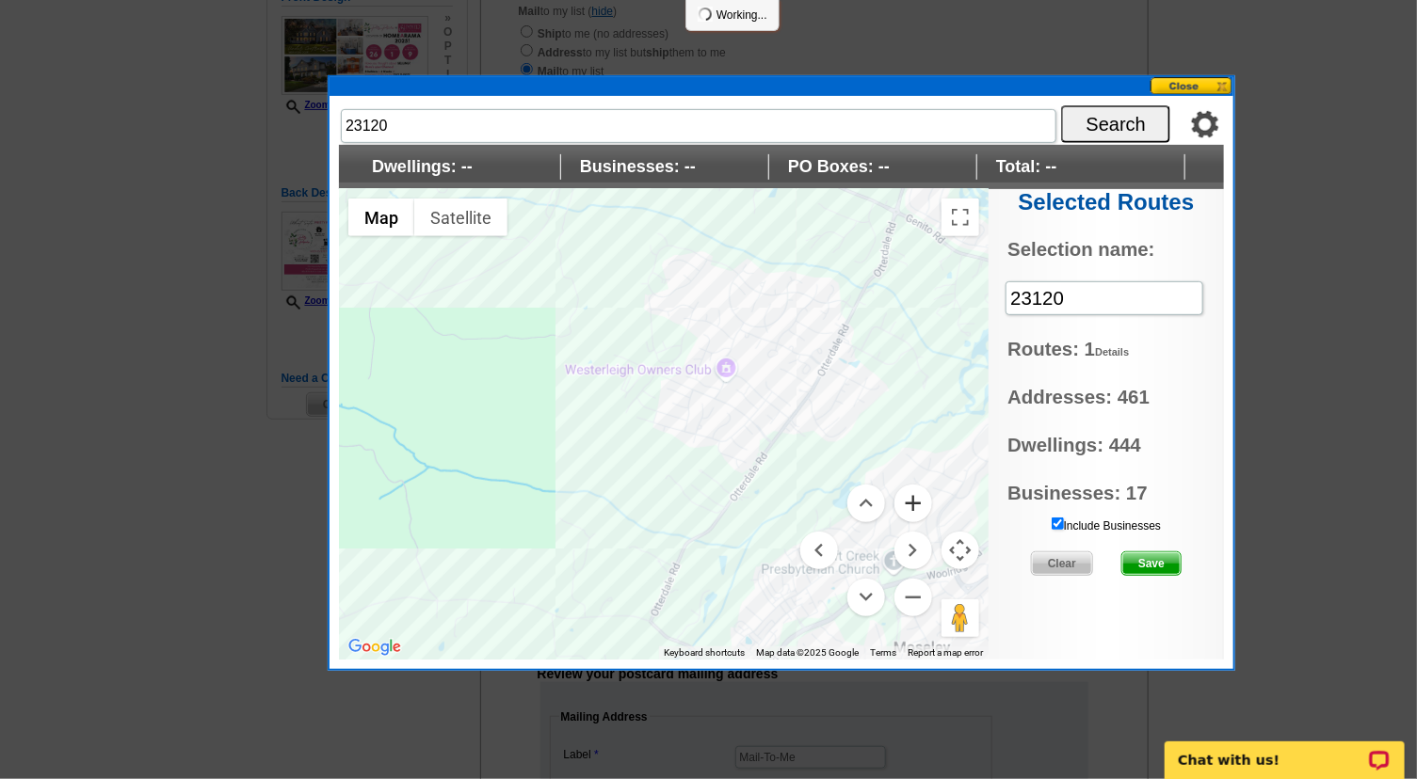
click at [1180, 85] on button at bounding box center [1191, 86] width 83 height 18
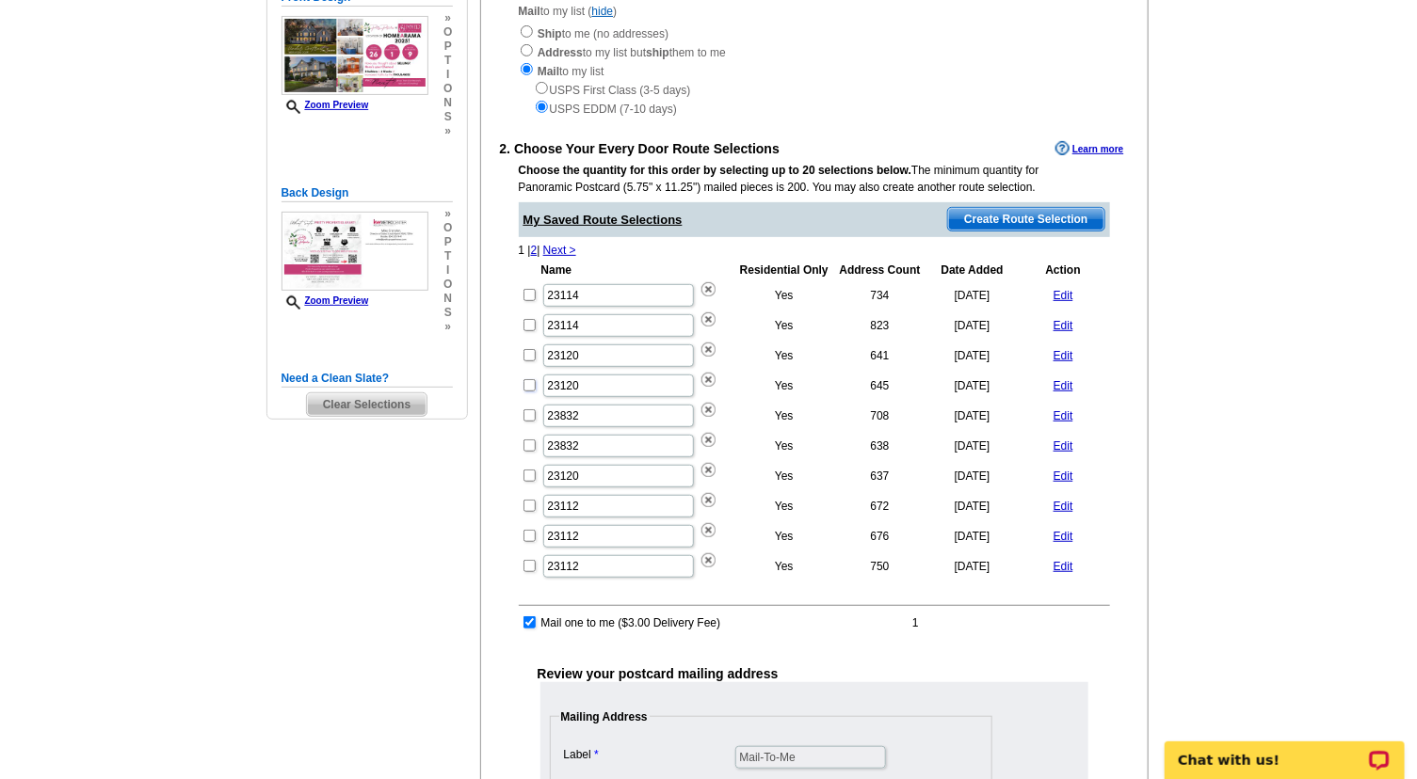
click at [527, 383] on input "checkbox" at bounding box center [529, 385] width 12 height 12
checkbox input "true"
click at [528, 352] on input "checkbox" at bounding box center [529, 355] width 12 height 12
checkbox input "true"
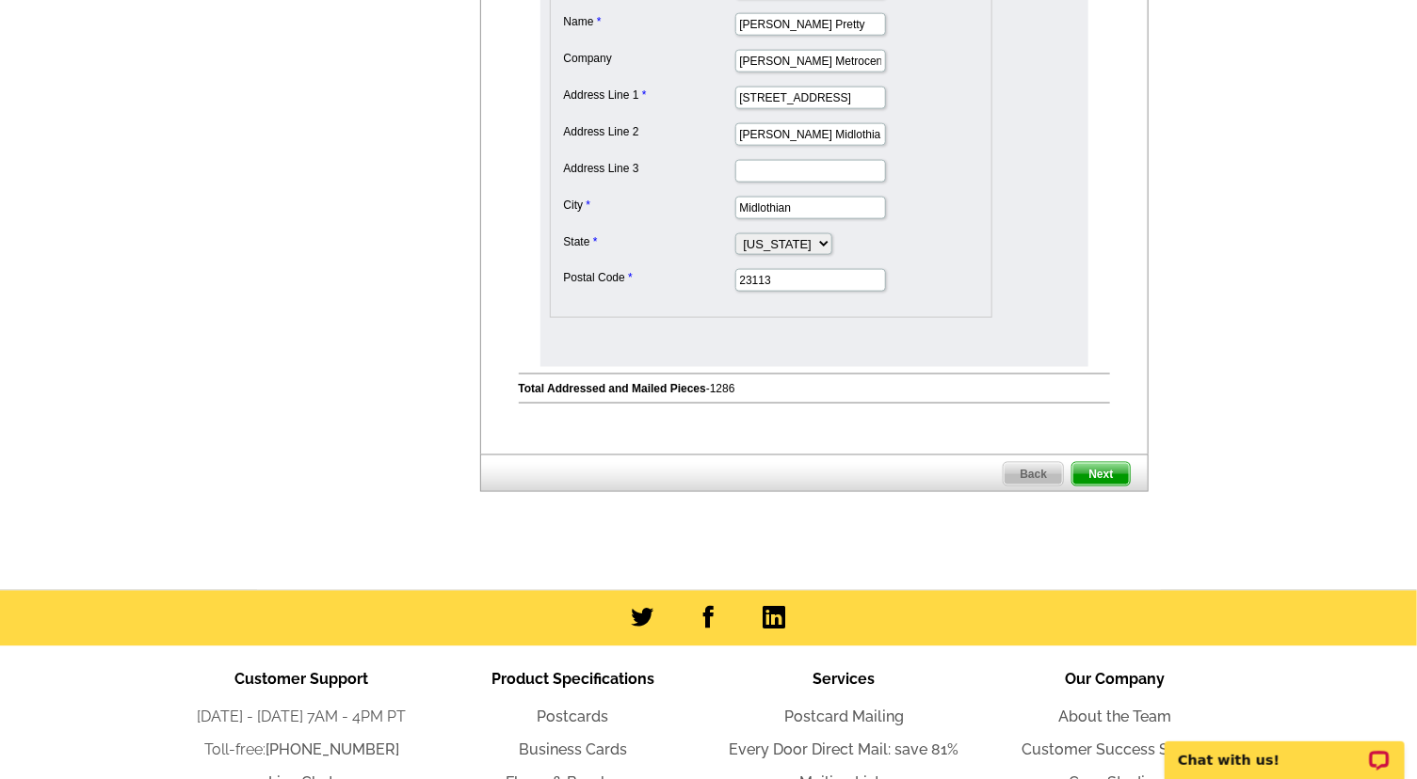
scroll to position [1024, 0]
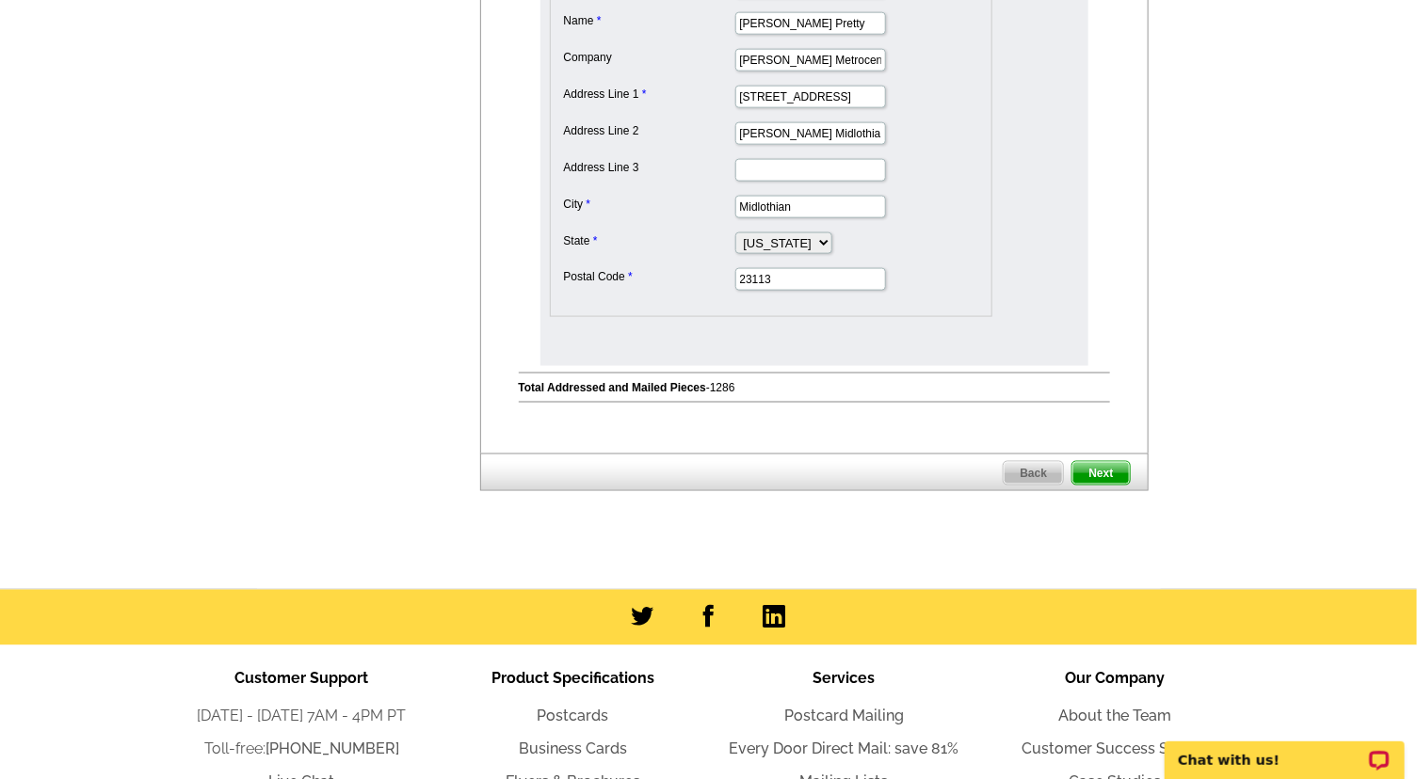
click at [1095, 467] on span "Next" at bounding box center [1100, 473] width 56 height 23
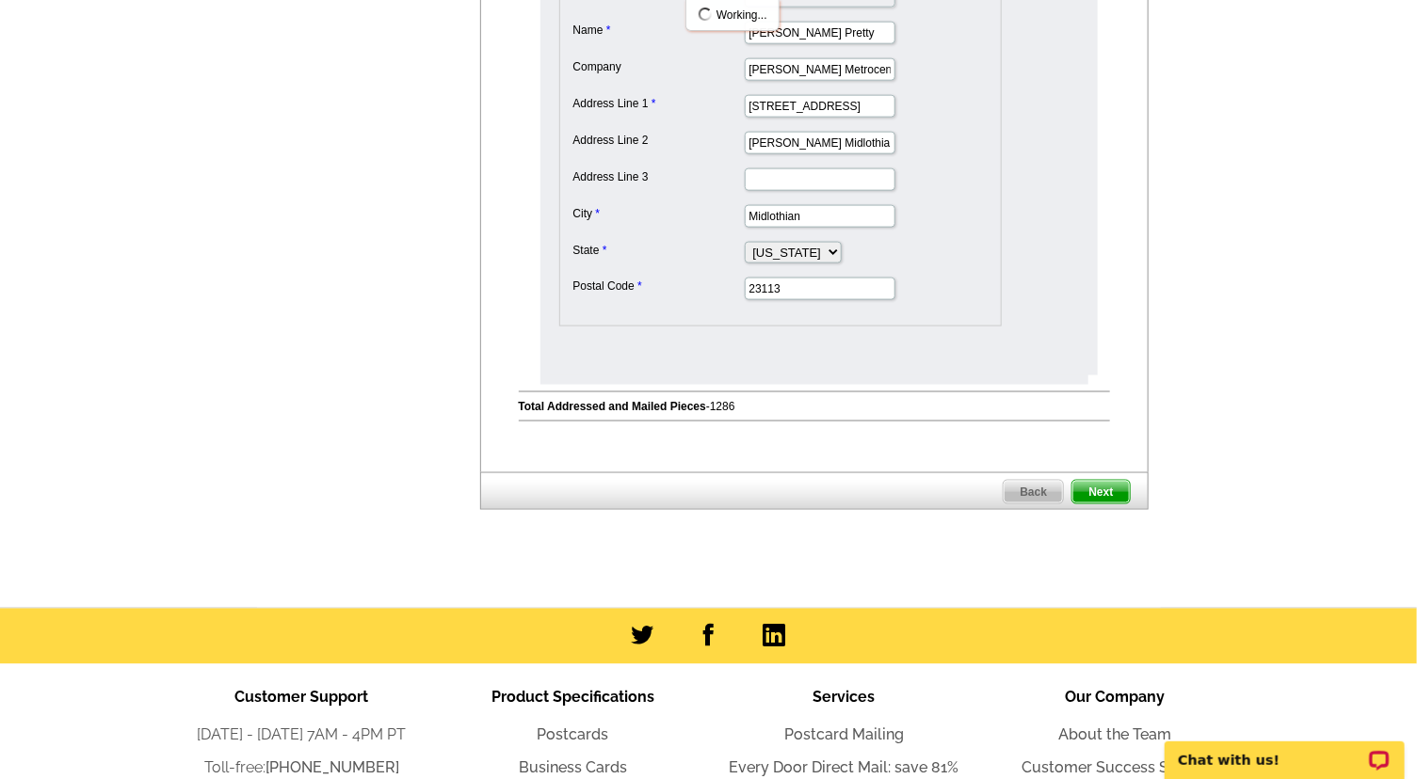
scroll to position [0, 0]
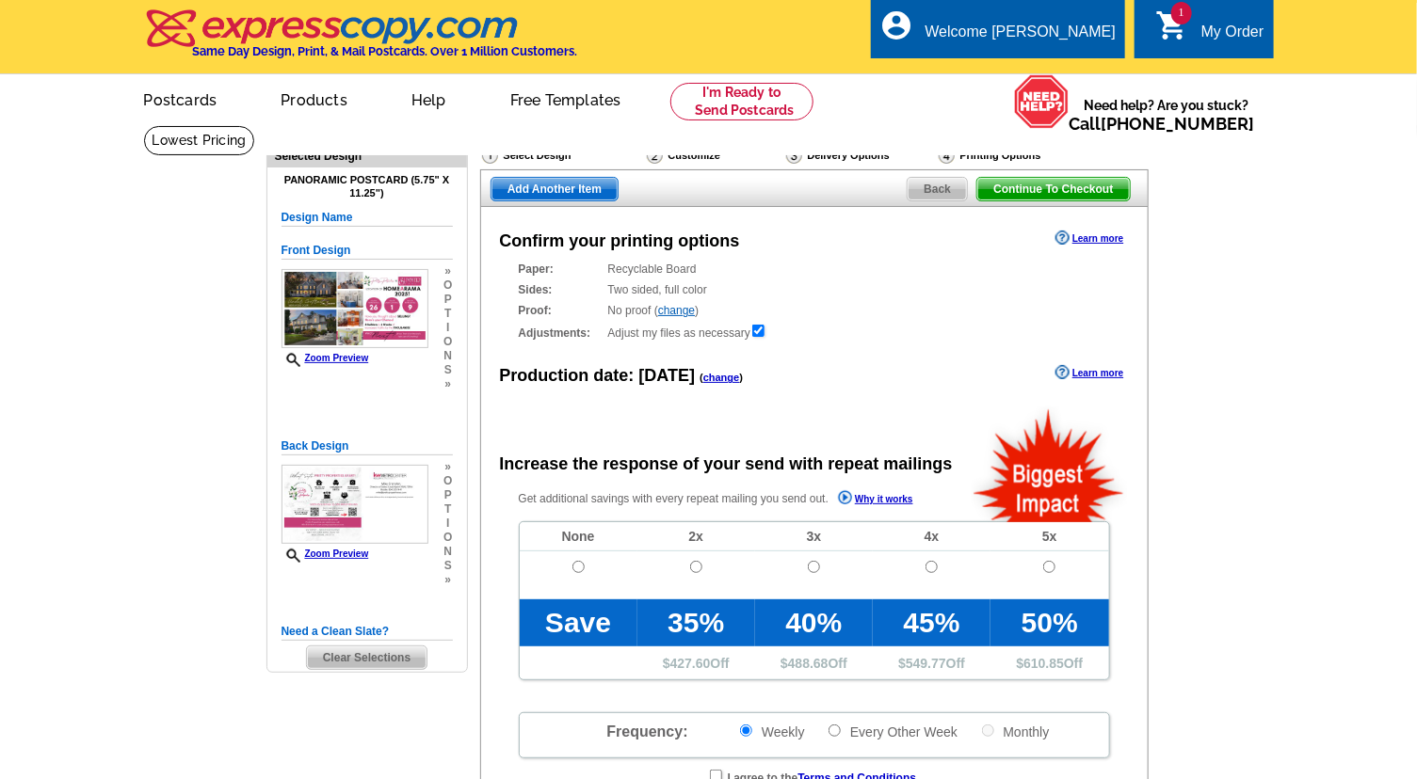
radio input "false"
click at [577, 568] on input "radio" at bounding box center [578, 567] width 12 height 12
radio input "true"
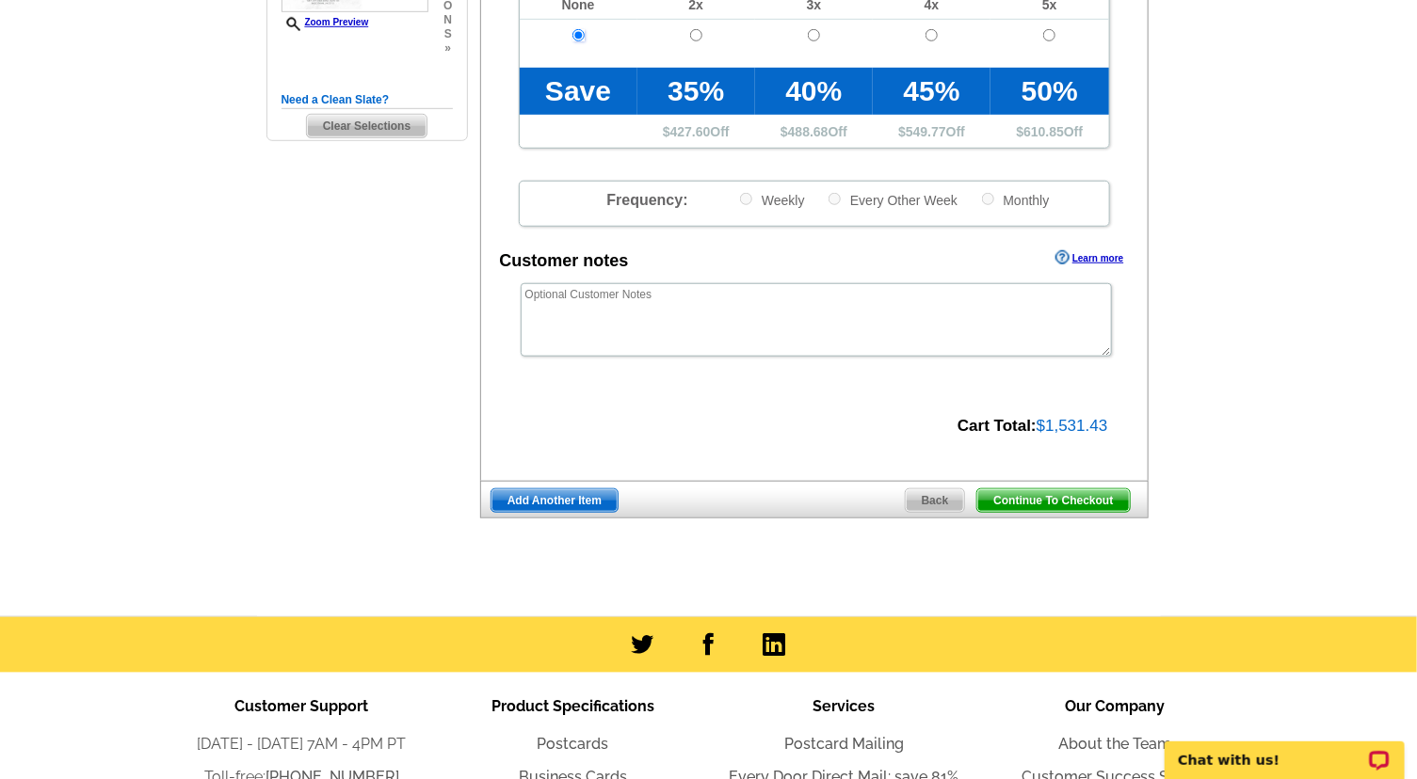
scroll to position [534, 0]
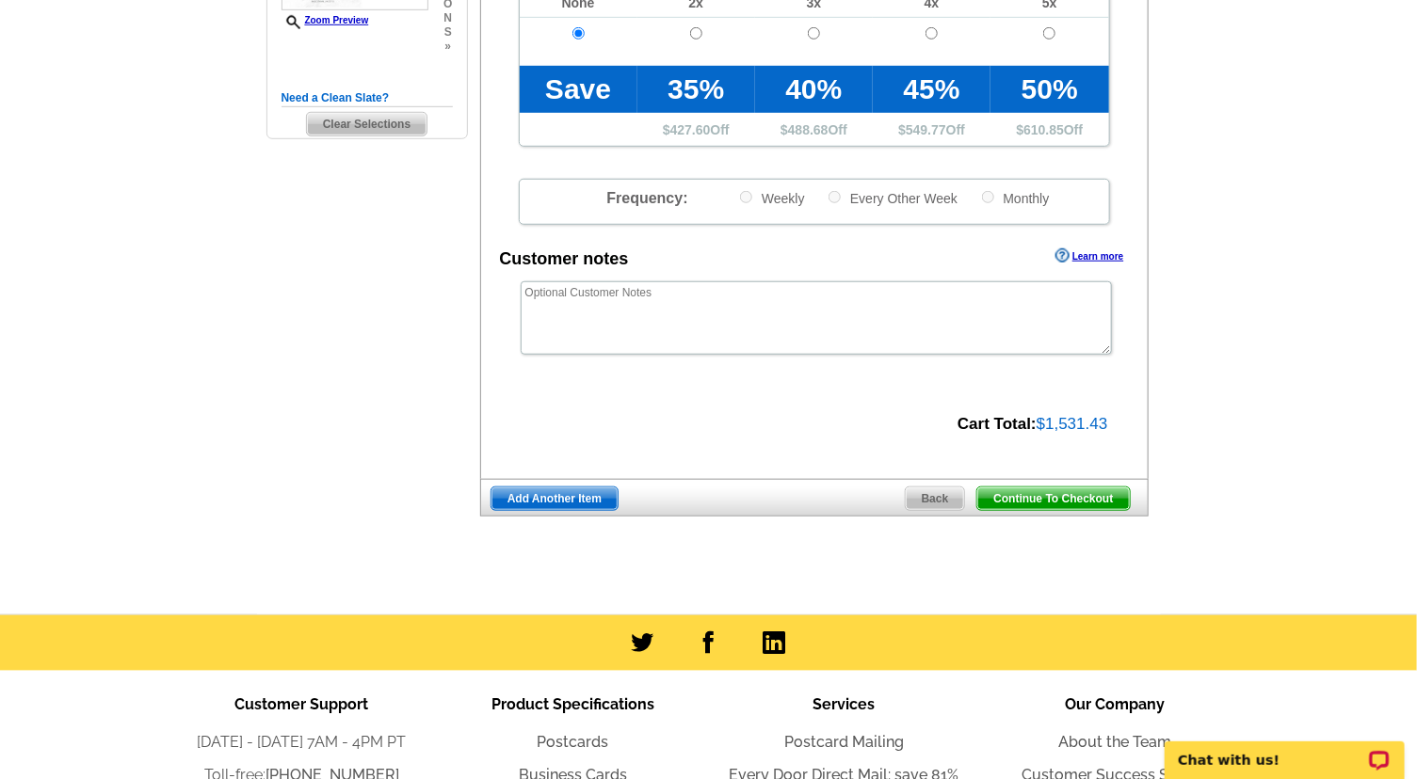
click at [1055, 498] on span "Continue To Checkout" at bounding box center [1053, 499] width 152 height 23
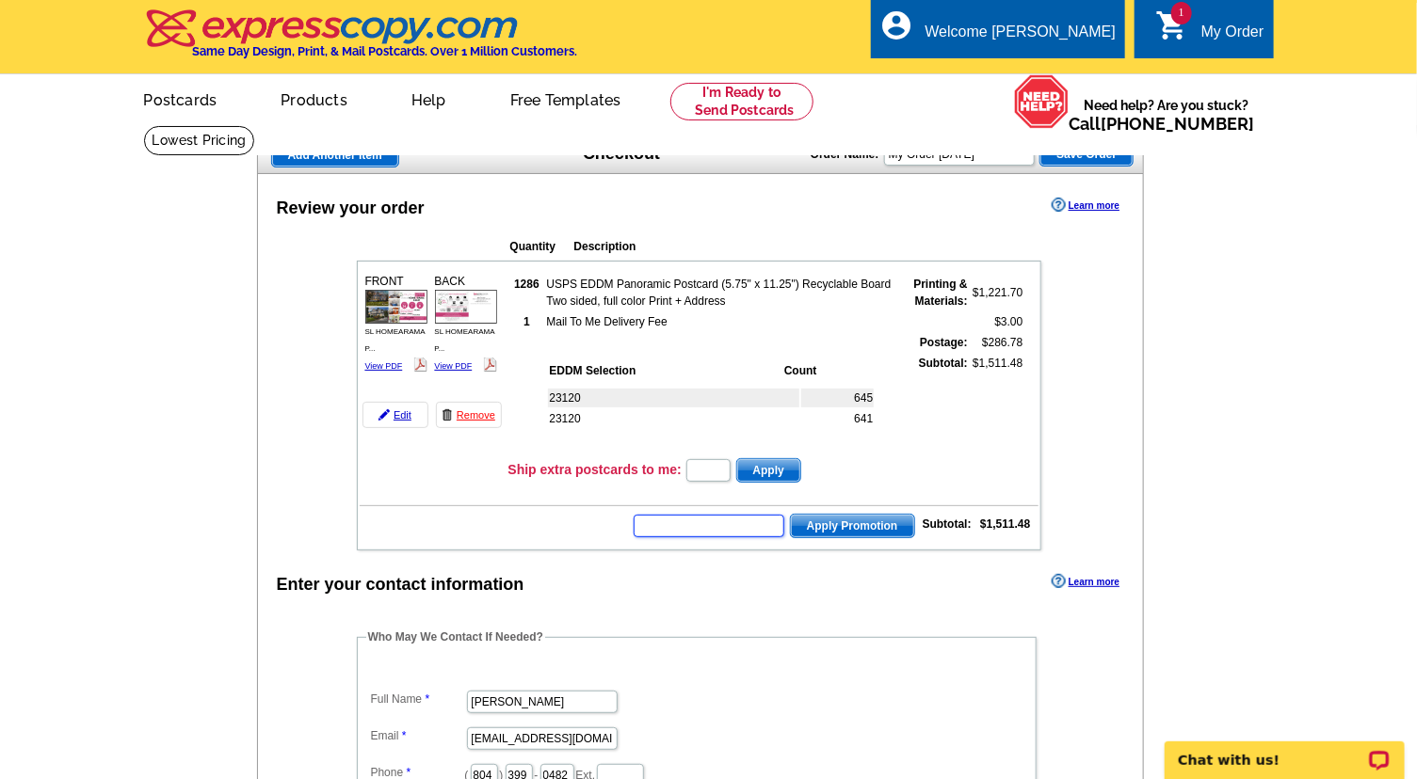
click at [690, 527] on input "text" at bounding box center [708, 526] width 151 height 23
type input "E3025"
click at [790, 514] on button "Apply Promotion" at bounding box center [852, 526] width 125 height 24
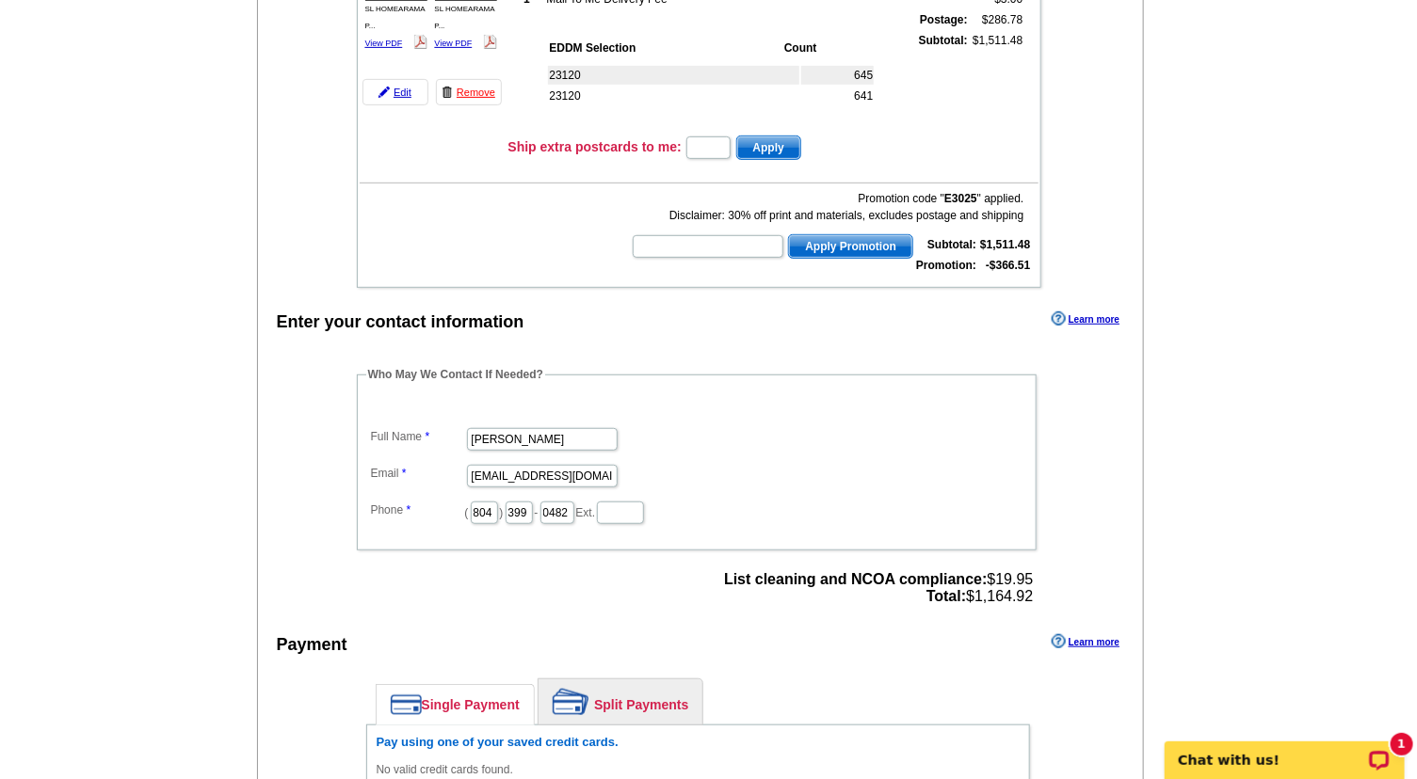
scroll to position [342, 0]
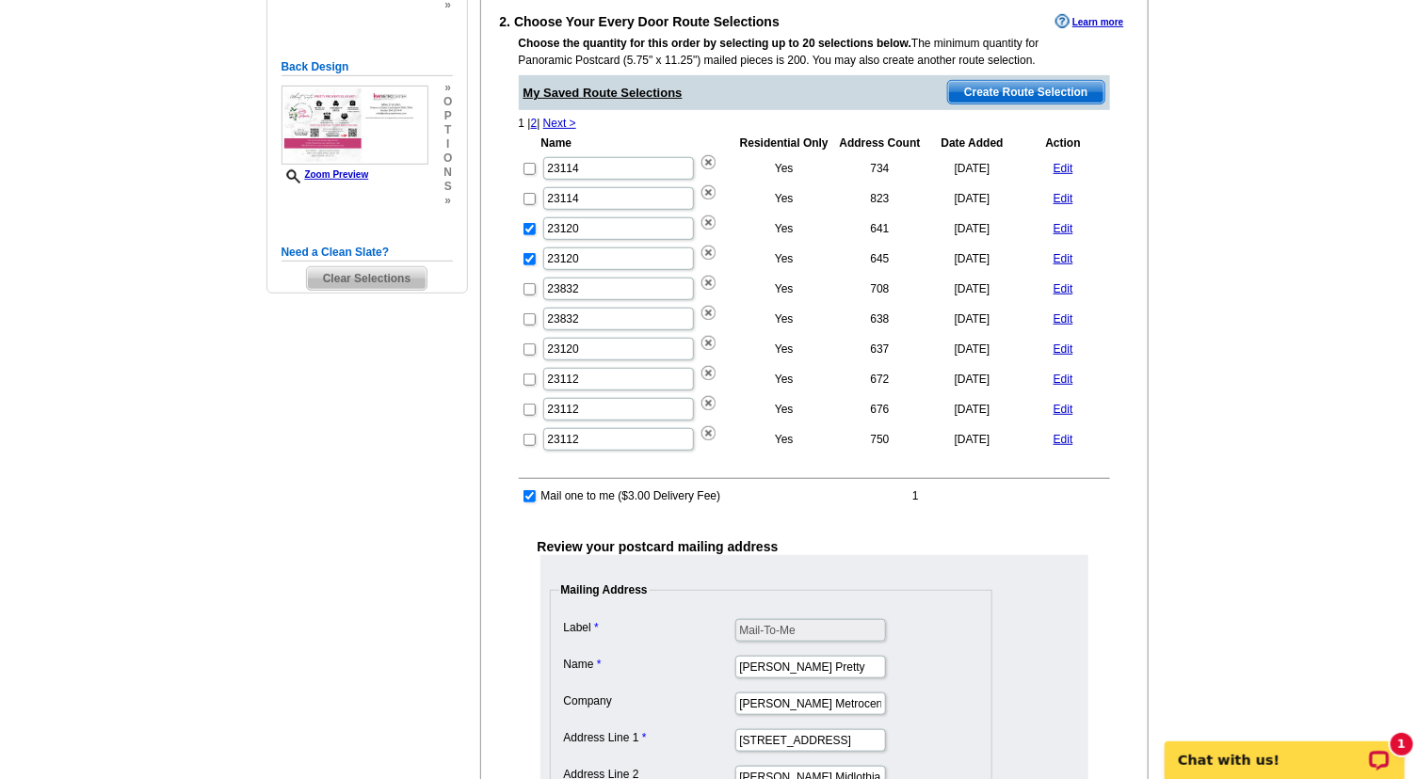
scroll to position [296, 0]
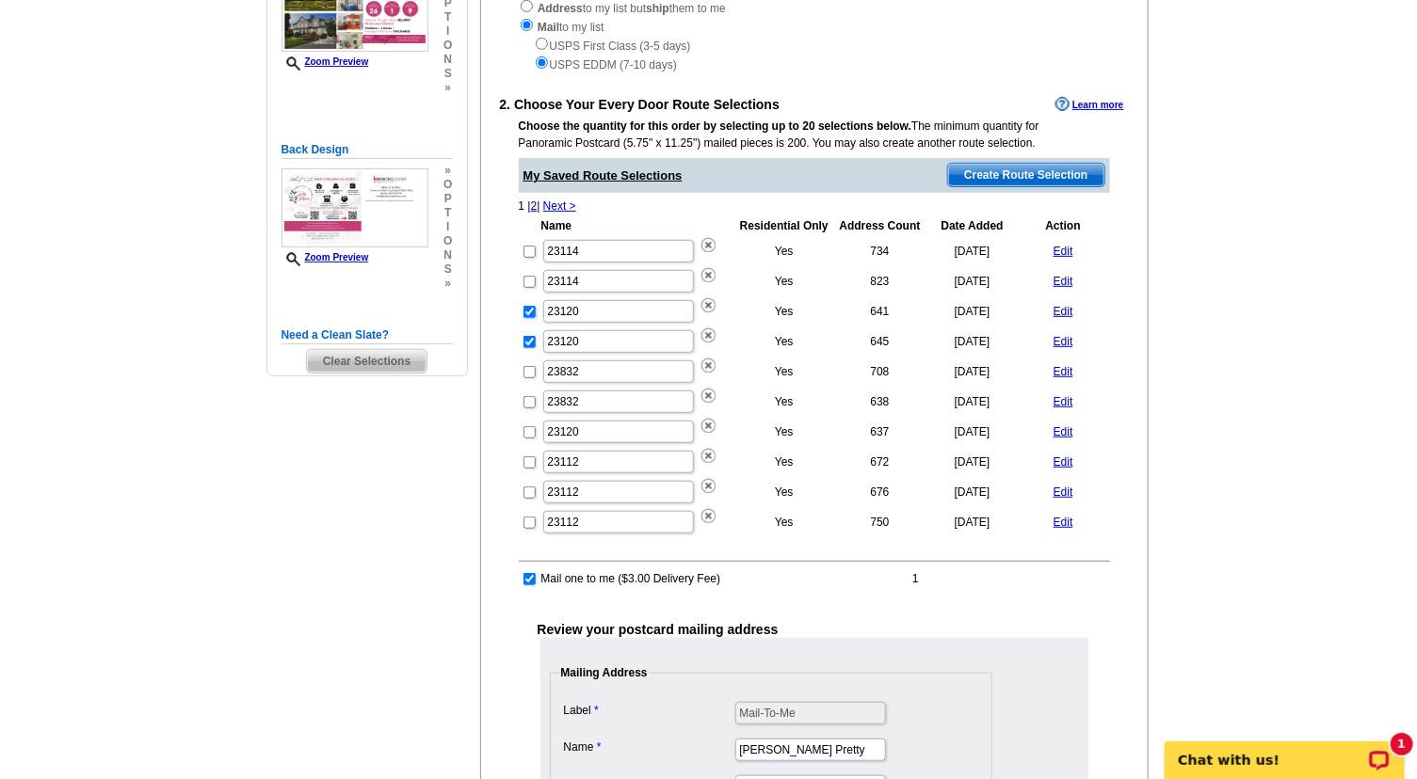
click at [529, 310] on input "checkbox" at bounding box center [529, 312] width 12 height 12
checkbox input "false"
click at [529, 340] on input "checkbox" at bounding box center [529, 342] width 12 height 12
checkbox input "false"
click at [1048, 178] on span "Create Route Selection" at bounding box center [1025, 175] width 155 height 23
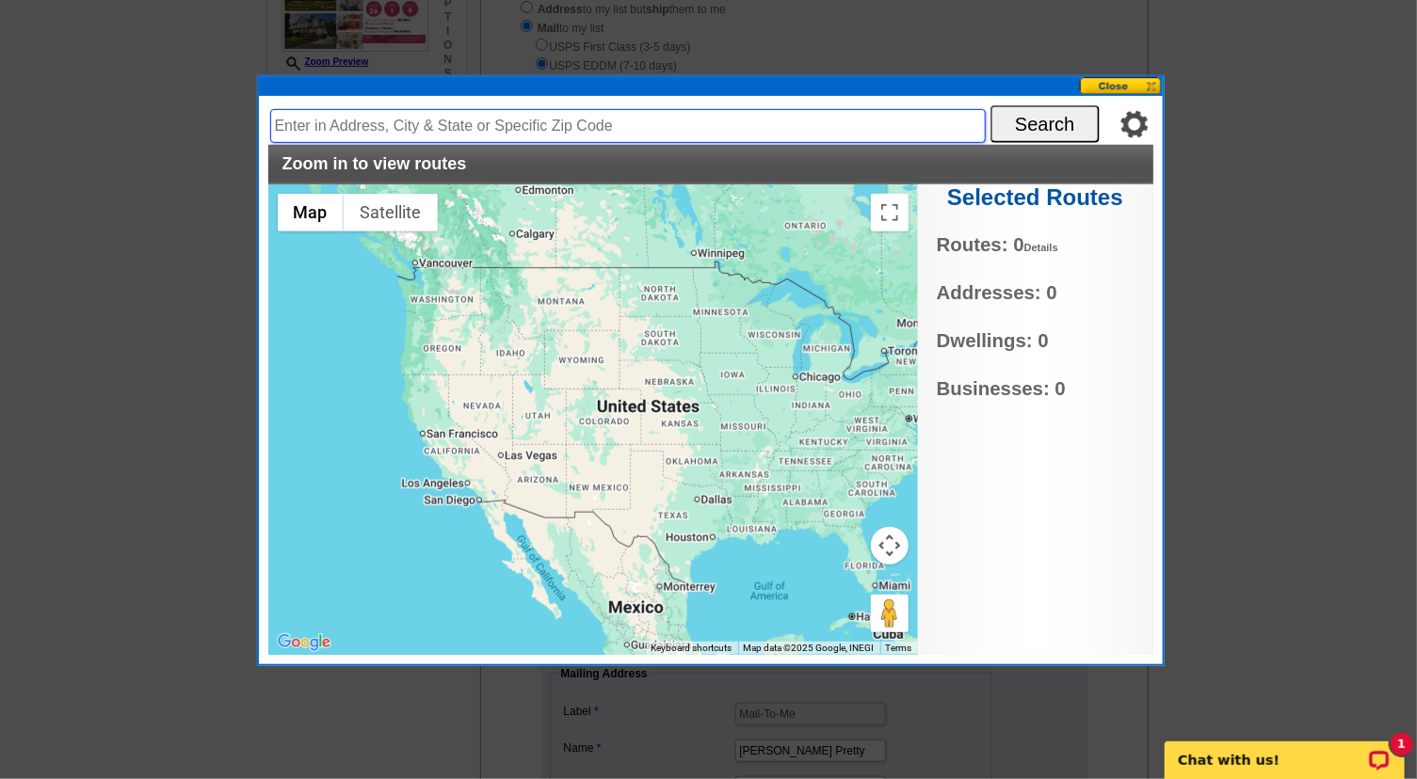
click at [419, 123] on input "text" at bounding box center [627, 126] width 715 height 34
type input "23120"
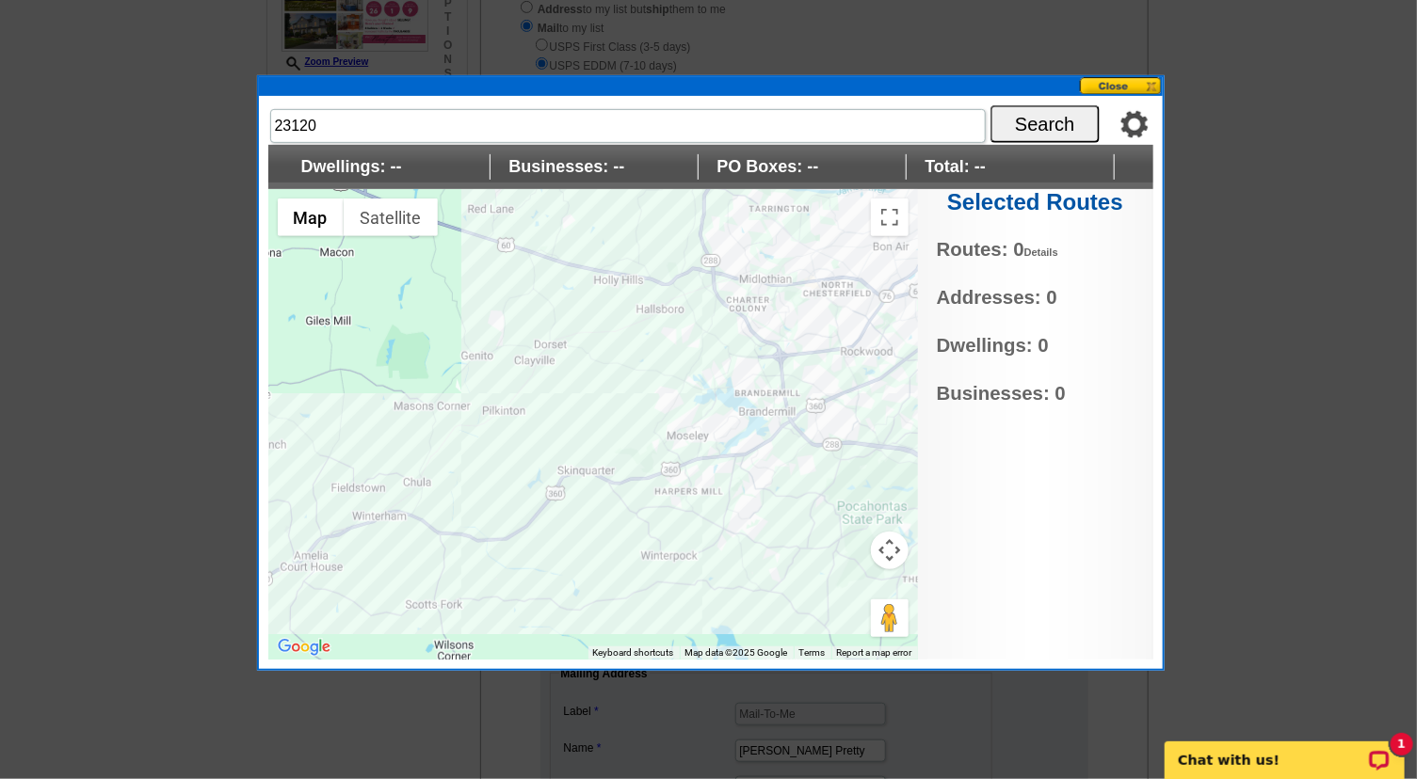
click at [889, 548] on button "Map camera controls" at bounding box center [890, 551] width 38 height 38
click at [835, 505] on button "Zoom in" at bounding box center [843, 504] width 38 height 38
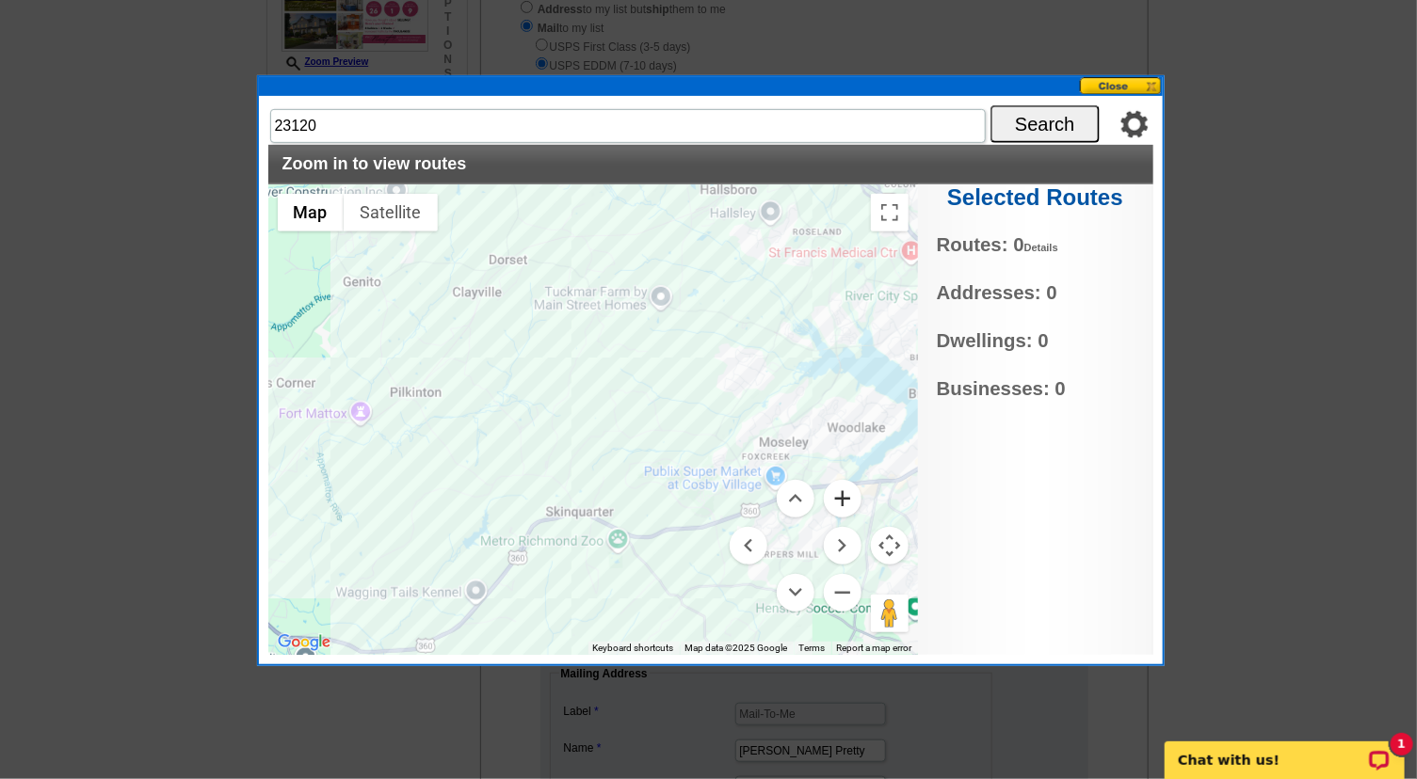
click at [835, 505] on button "Zoom in" at bounding box center [843, 499] width 38 height 38
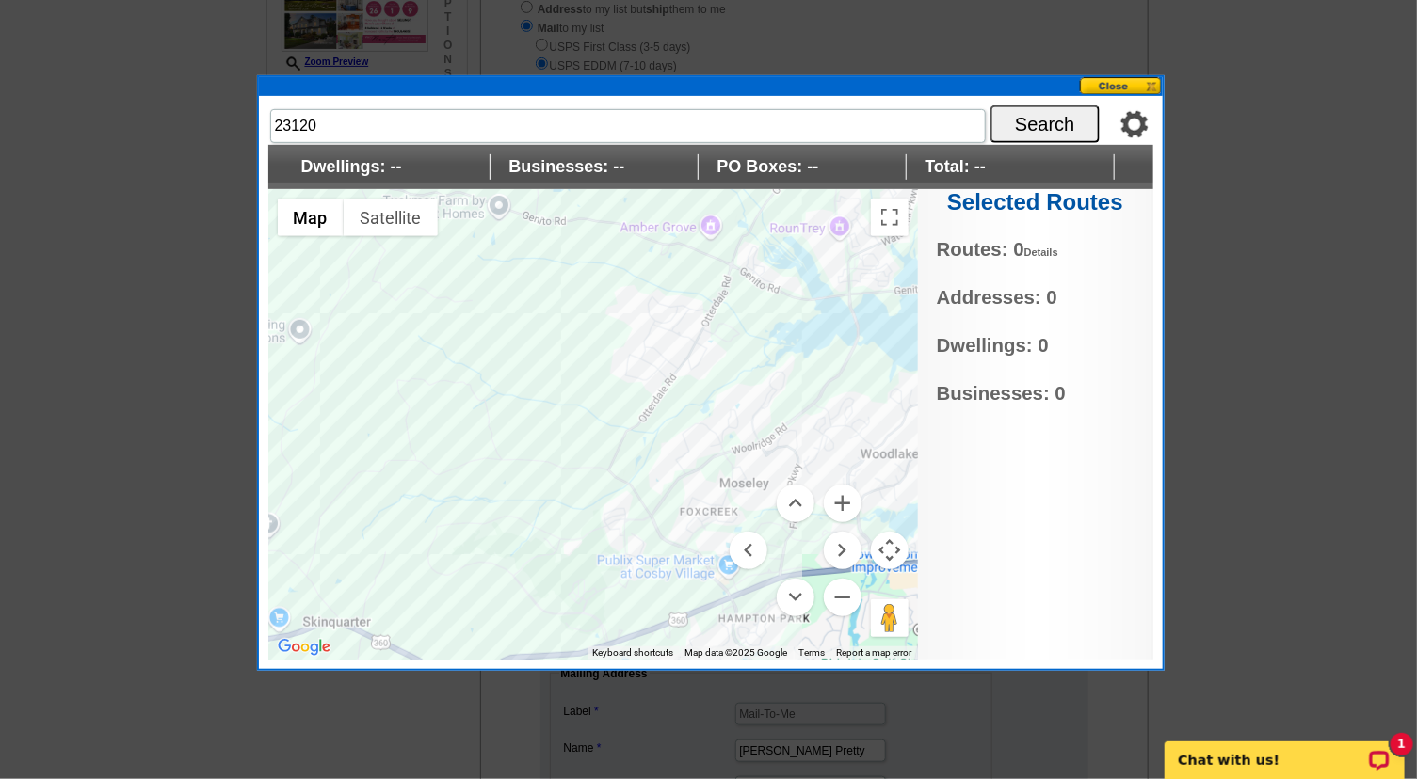
drag, startPoint x: 793, startPoint y: 412, endPoint x: 560, endPoint y: 426, distance: 232.9
click at [560, 426] on div at bounding box center [592, 424] width 649 height 471
click at [841, 503] on button "Zoom in" at bounding box center [843, 504] width 38 height 38
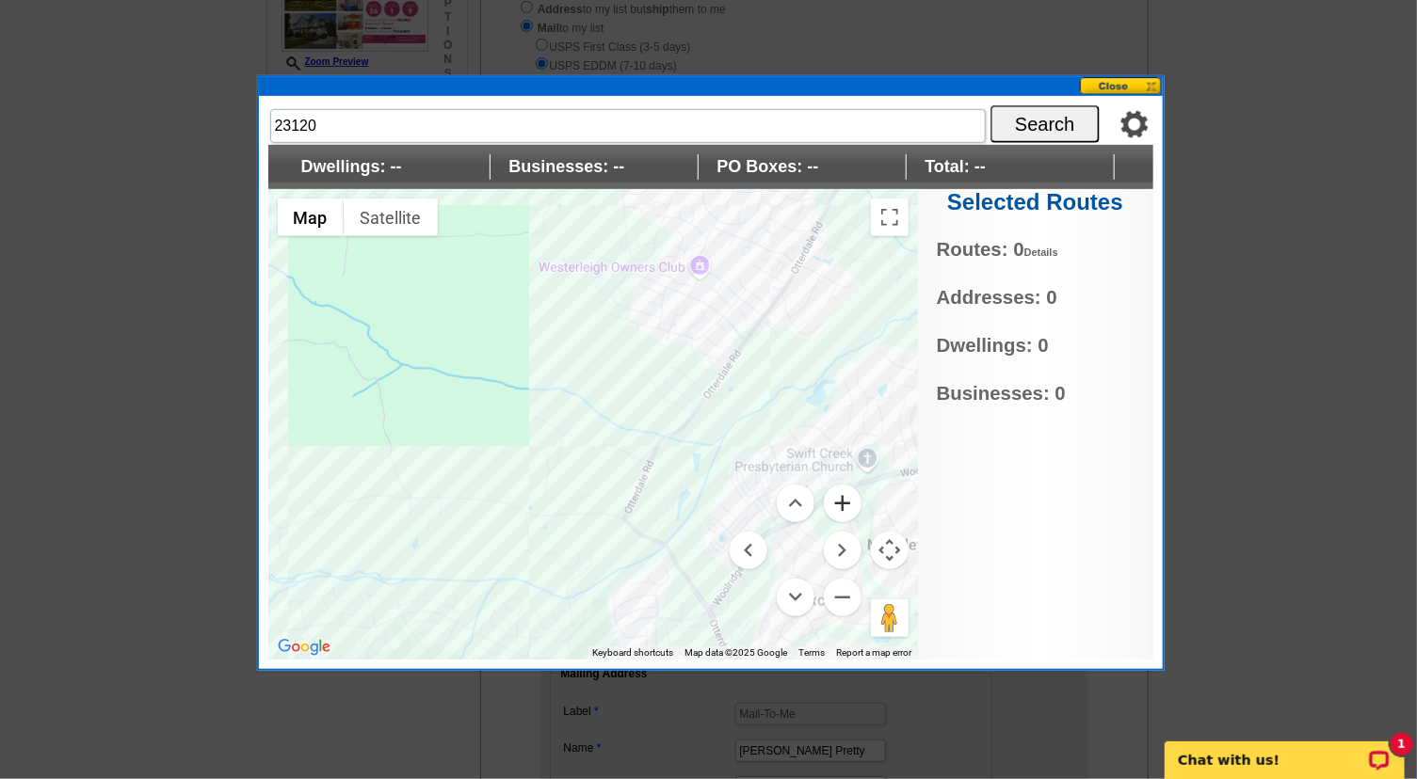
click at [1133, 85] on button at bounding box center [1121, 86] width 83 height 18
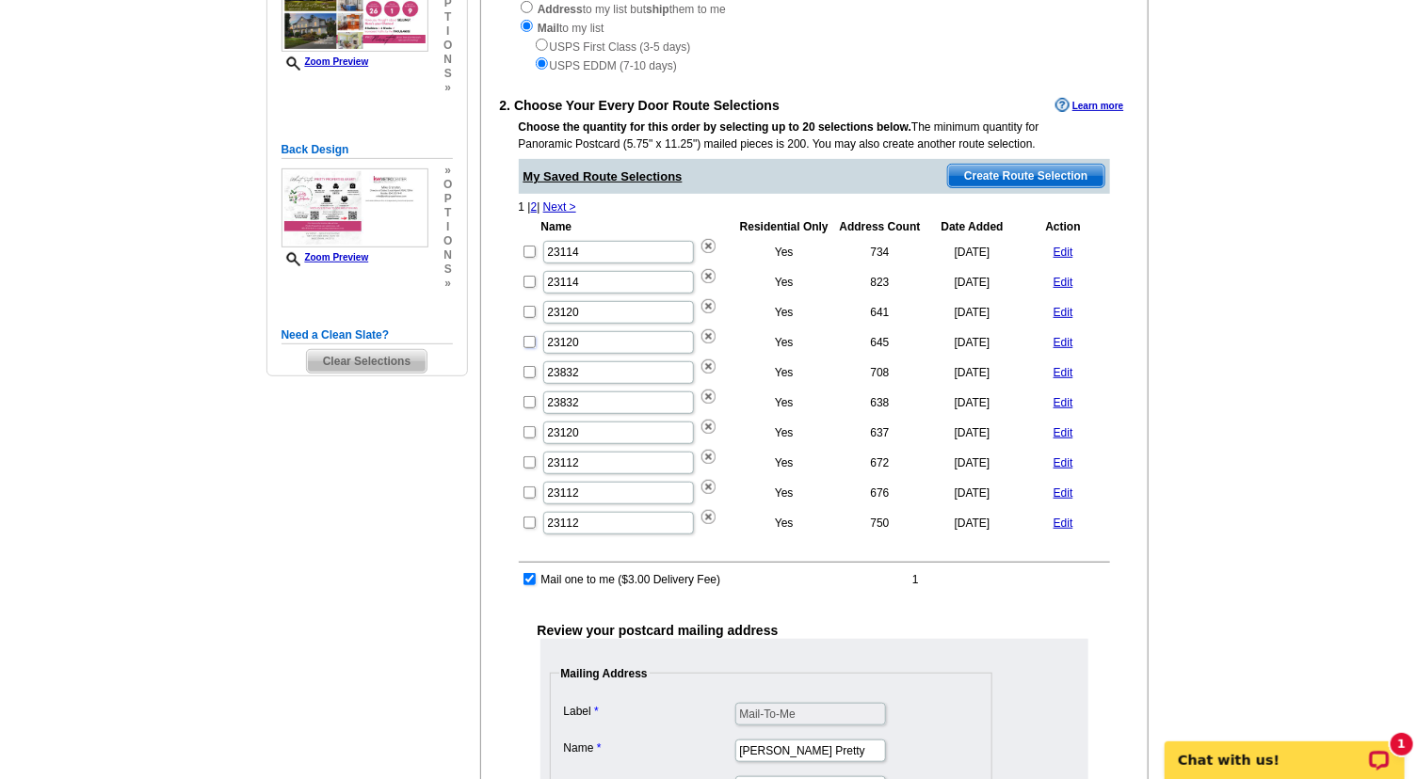
click at [526, 339] on input "checkbox" at bounding box center [529, 342] width 12 height 12
checkbox input "true"
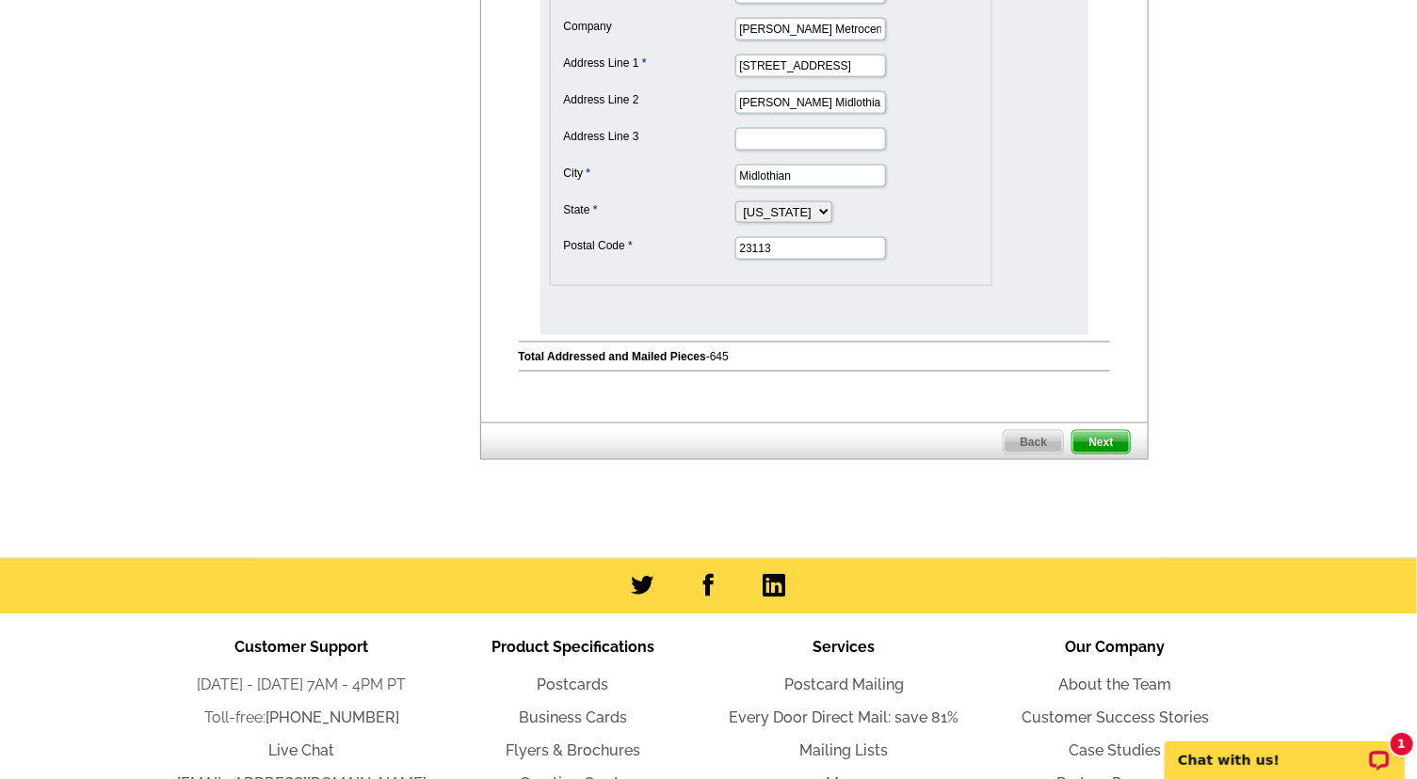
scroll to position [1057, 0]
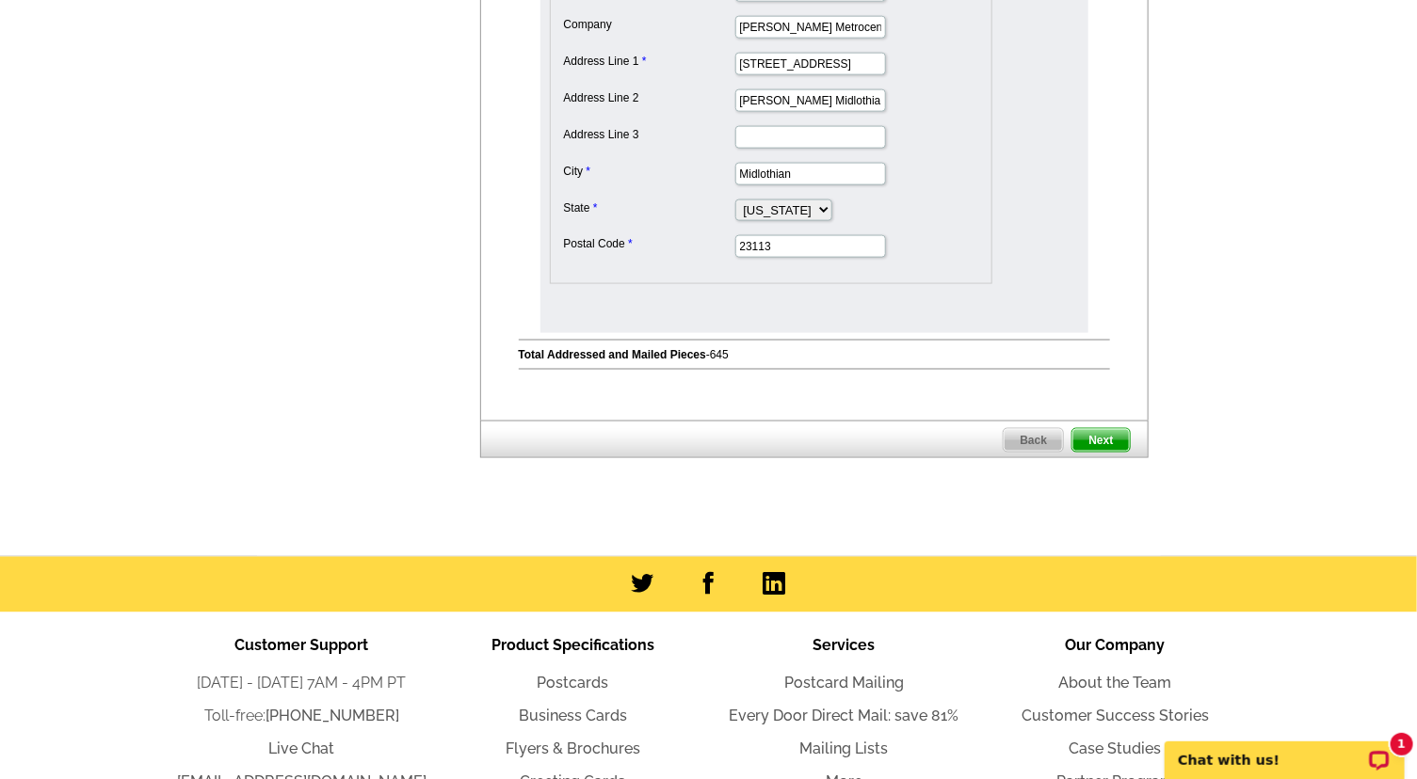
click at [1110, 430] on span "Next" at bounding box center [1100, 440] width 56 height 23
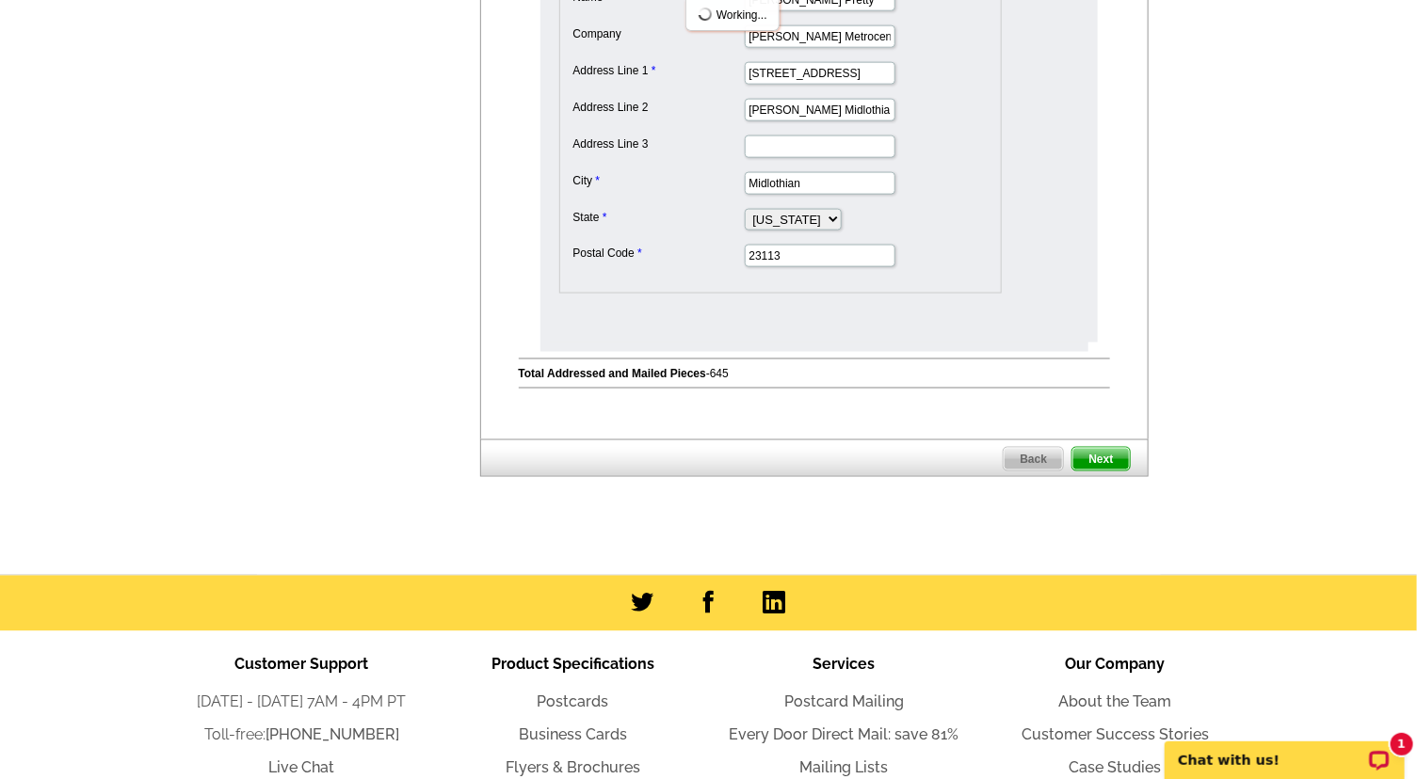
scroll to position [0, 0]
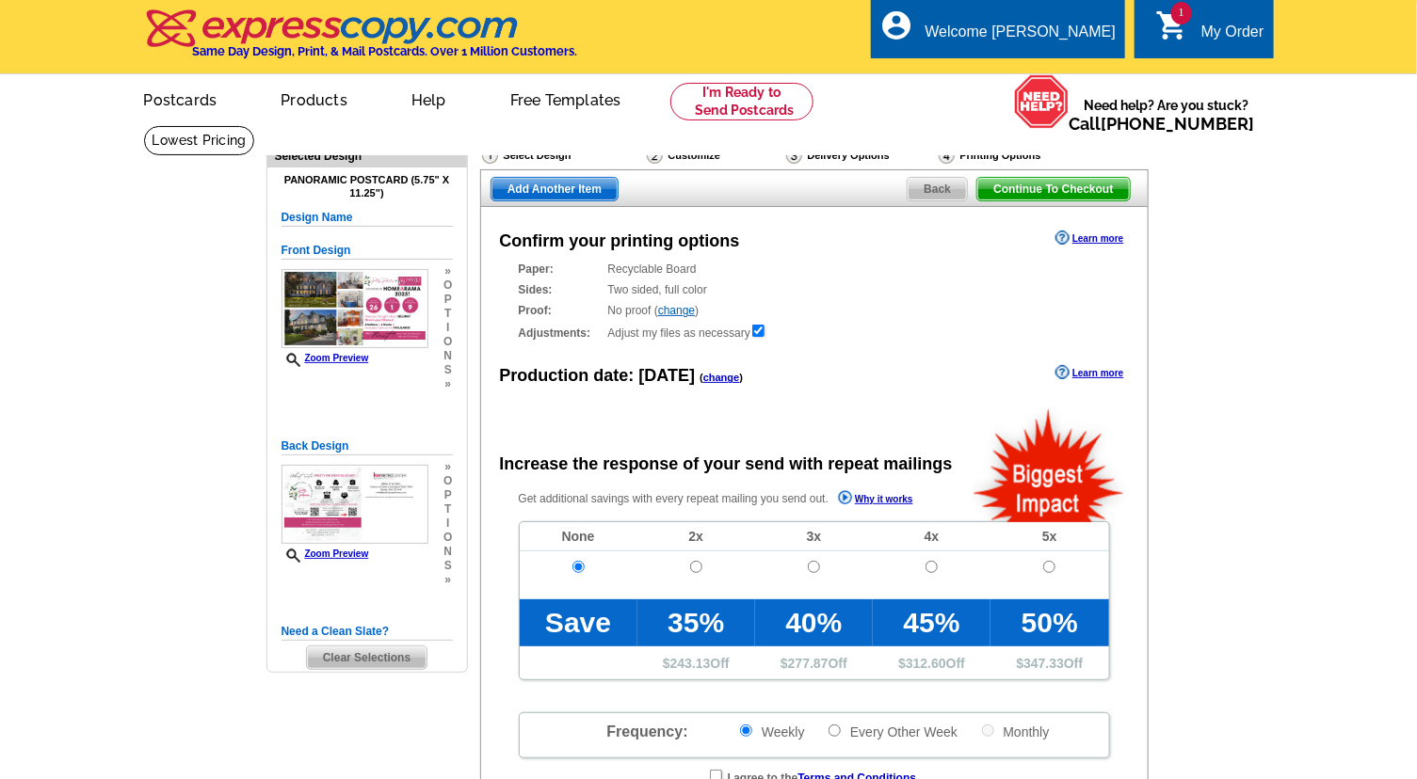
radio input "false"
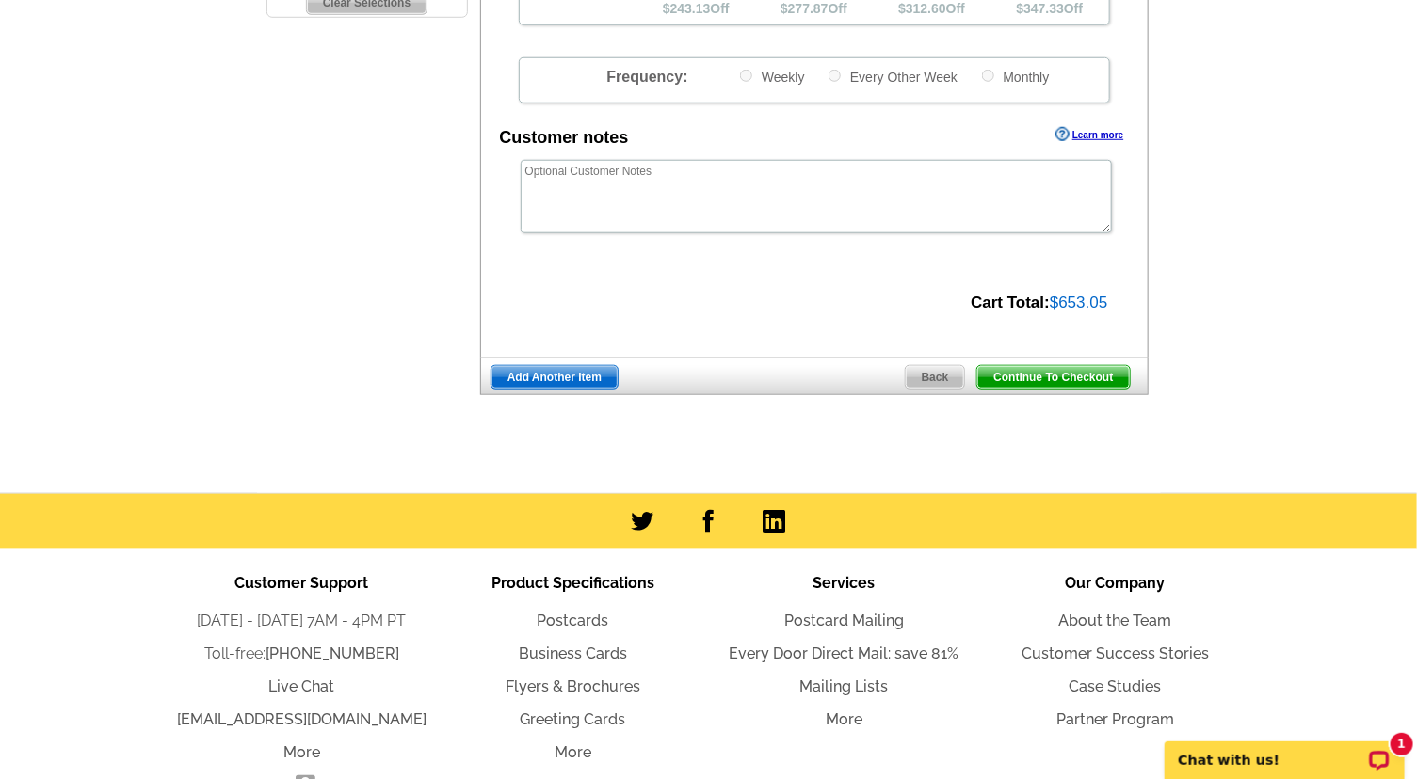
scroll to position [653, 0]
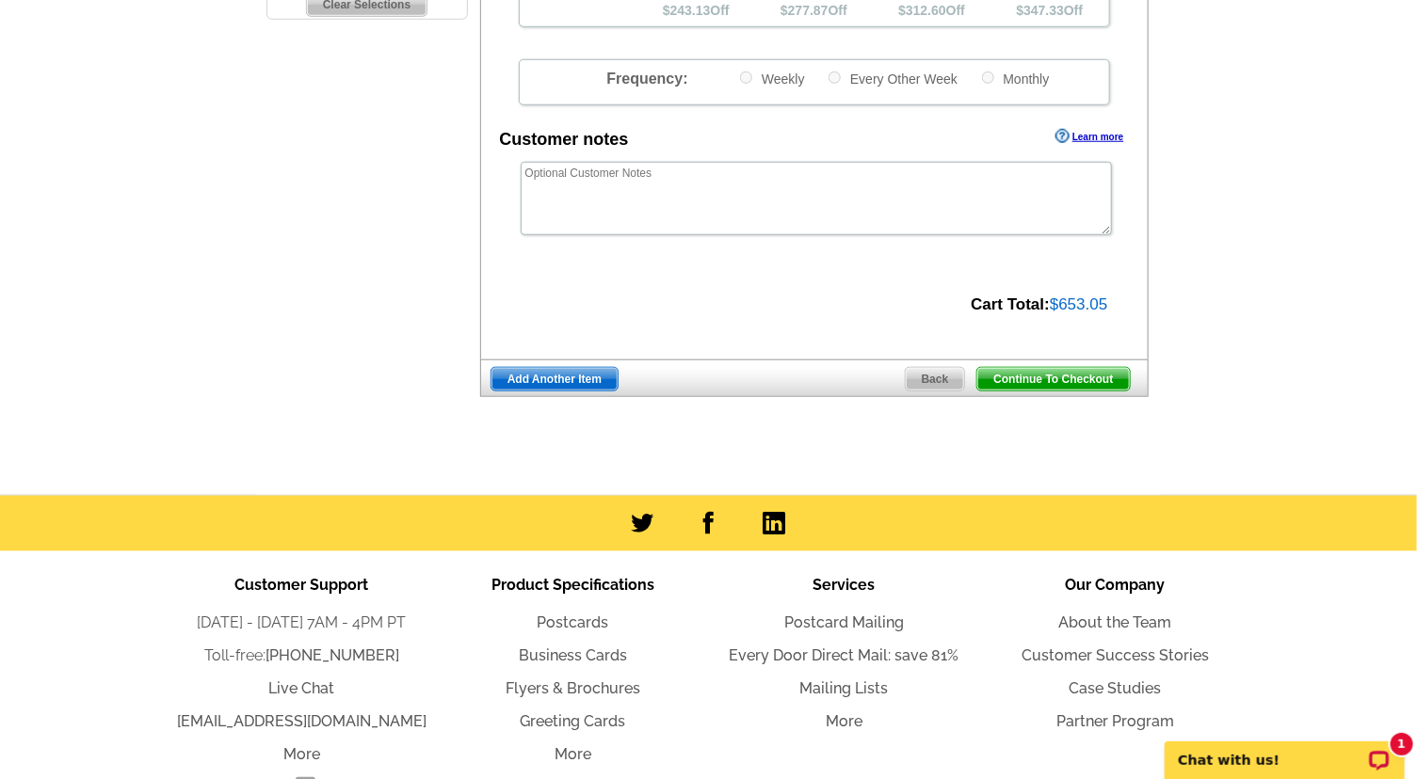
click at [1079, 377] on span "Continue To Checkout" at bounding box center [1053, 379] width 152 height 23
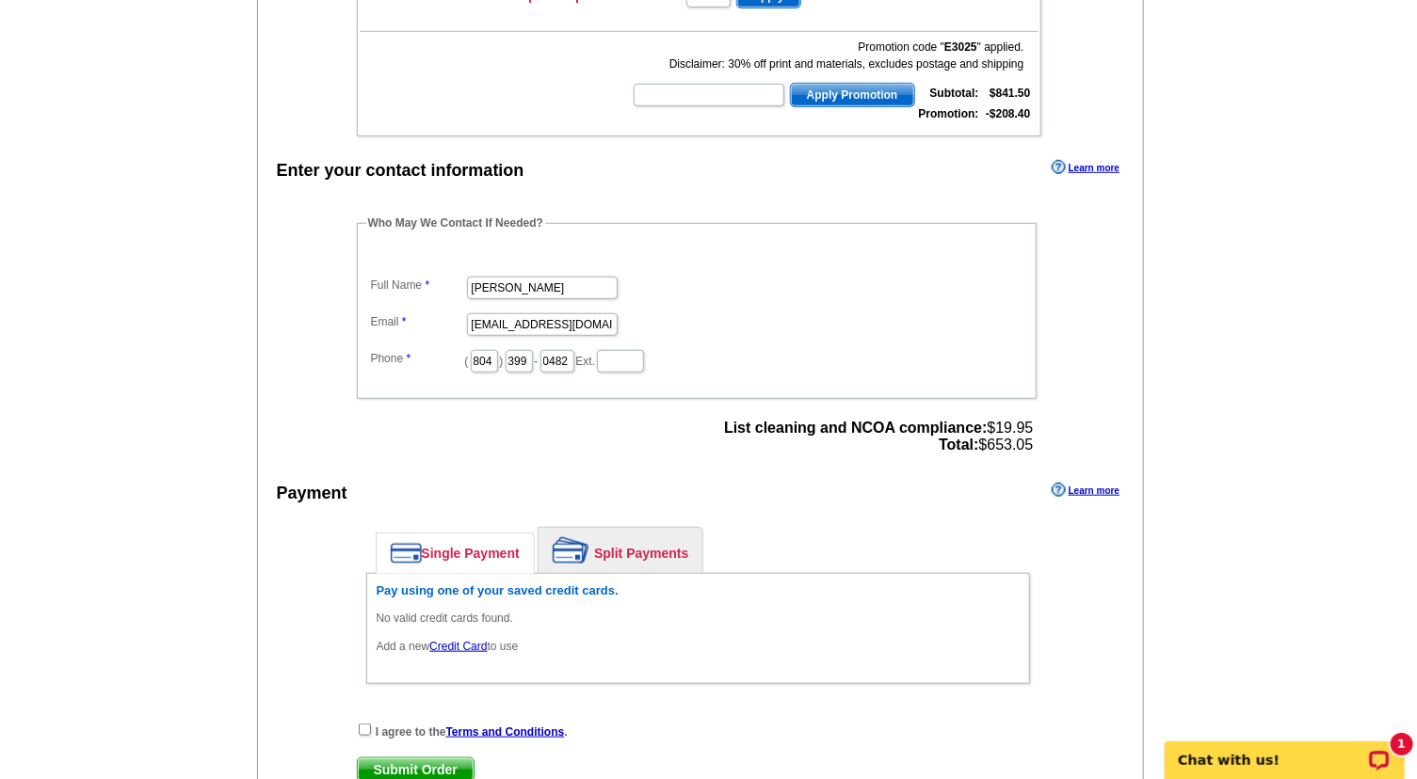
scroll to position [475, 0]
drag, startPoint x: 1423, startPoint y: 153, endPoint x: 1395, endPoint y: 362, distance: 210.9
click at [1395, 362] on html "Welcome back [PERSON_NAME] My Account Logout local_phone Same Day Design, Print…" at bounding box center [708, 416] width 1417 height 1783
